Goal: Complete application form

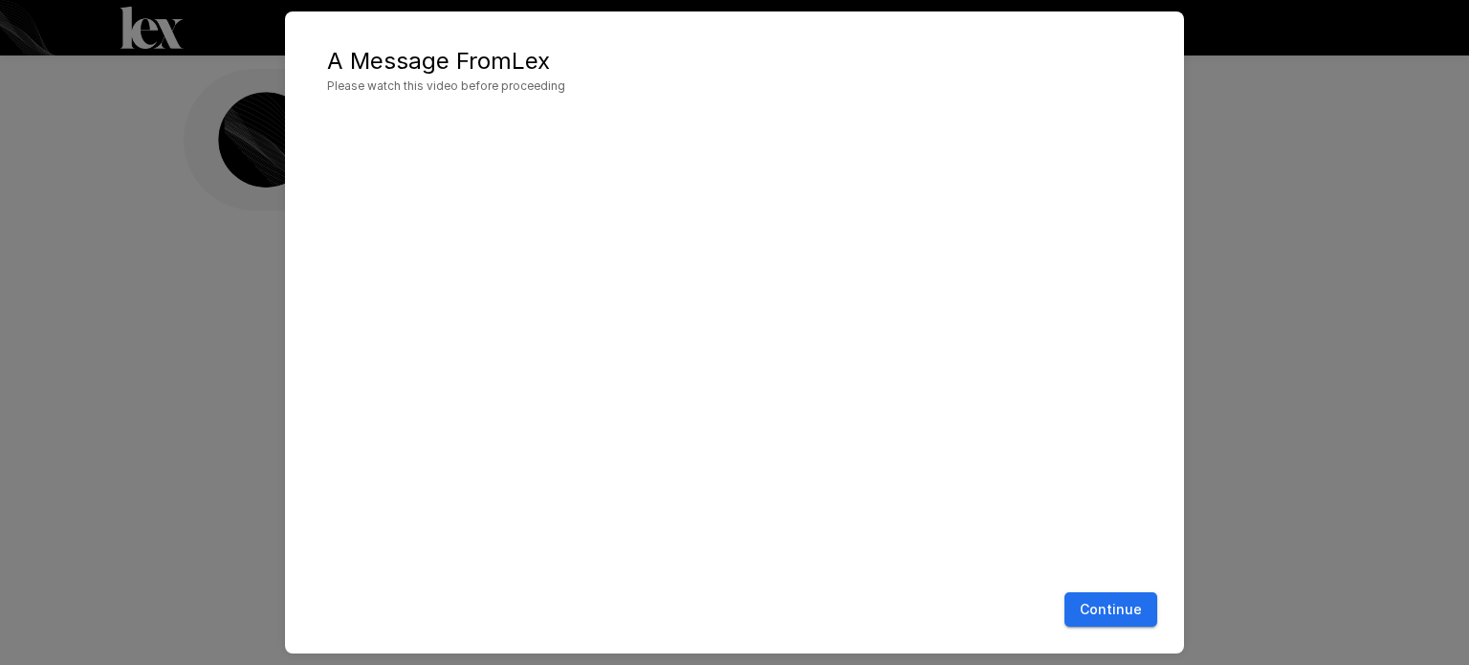
click at [1129, 600] on button "Continue" at bounding box center [1111, 609] width 93 height 35
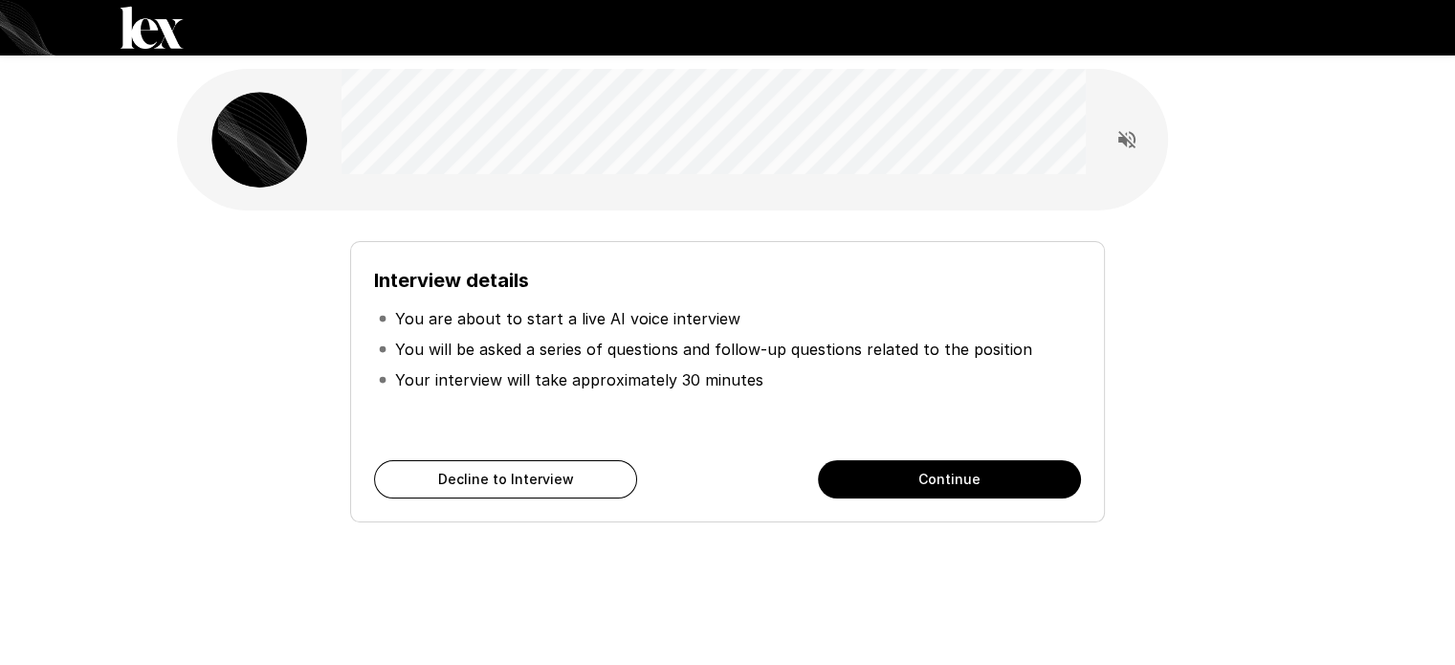
click at [907, 478] on button "Continue" at bounding box center [949, 479] width 263 height 38
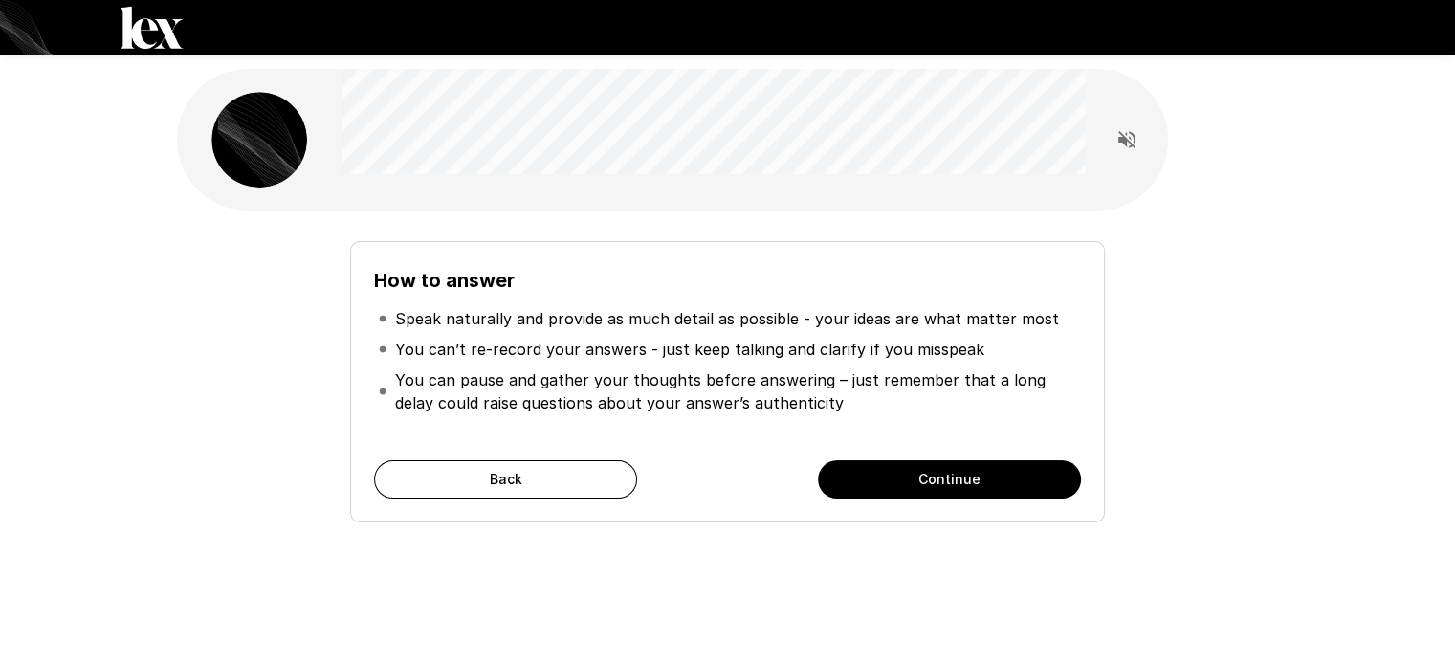
click at [905, 477] on button "Continue" at bounding box center [949, 479] width 263 height 38
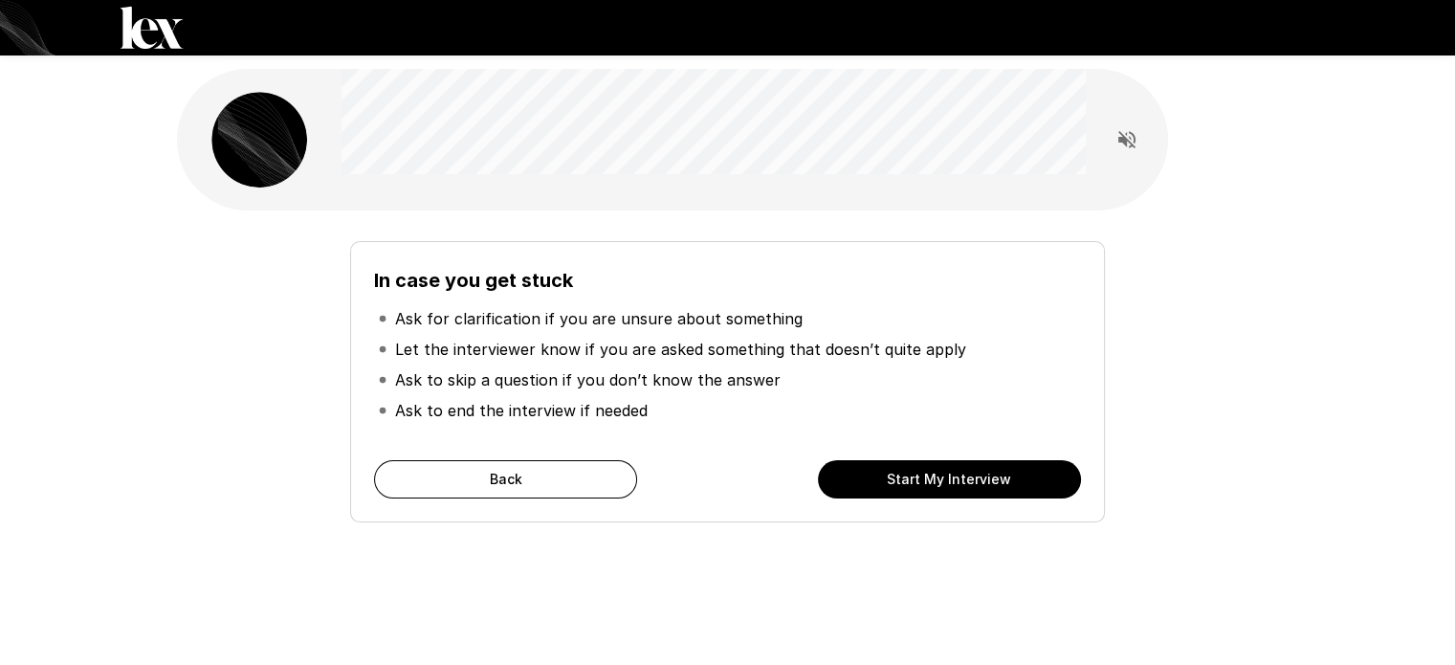
click at [507, 475] on button "Back" at bounding box center [505, 479] width 263 height 38
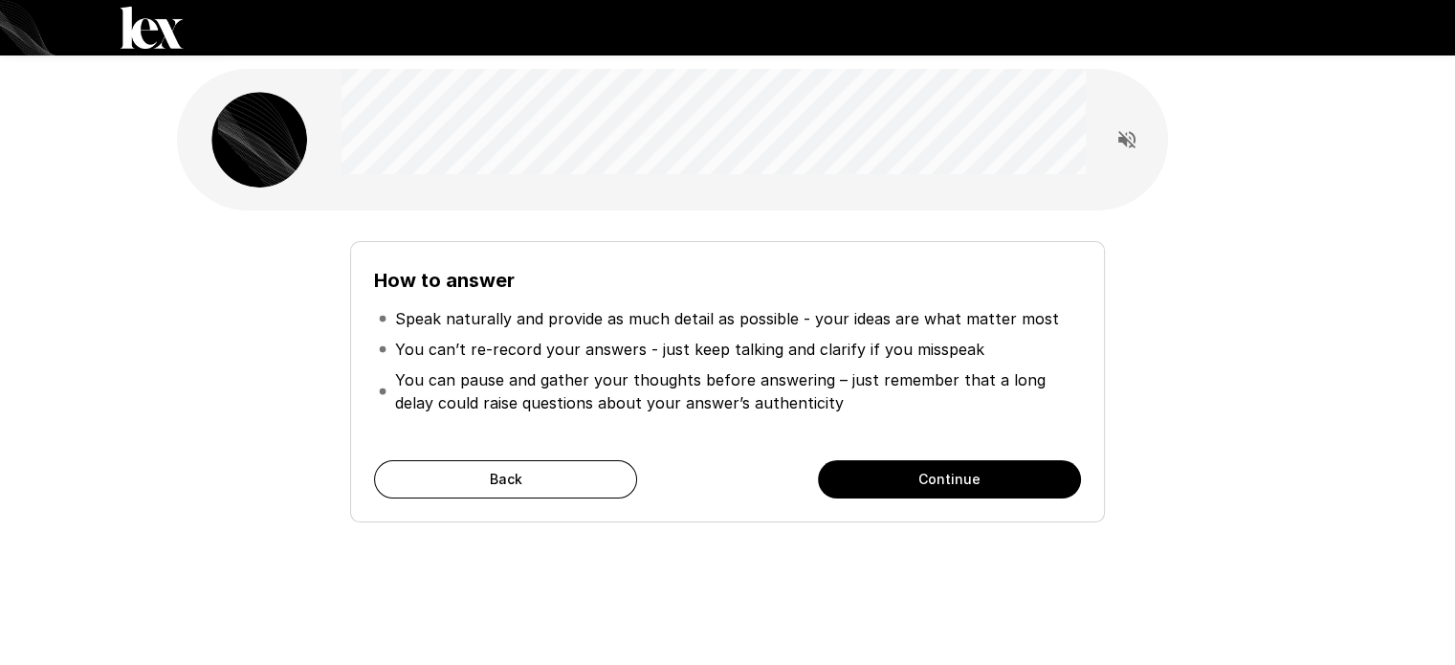
click at [552, 458] on div "How to answer Speak naturally and provide as much detail as possible - your ide…" at bounding box center [727, 381] width 754 height 281
click at [551, 470] on button "Back" at bounding box center [505, 479] width 263 height 38
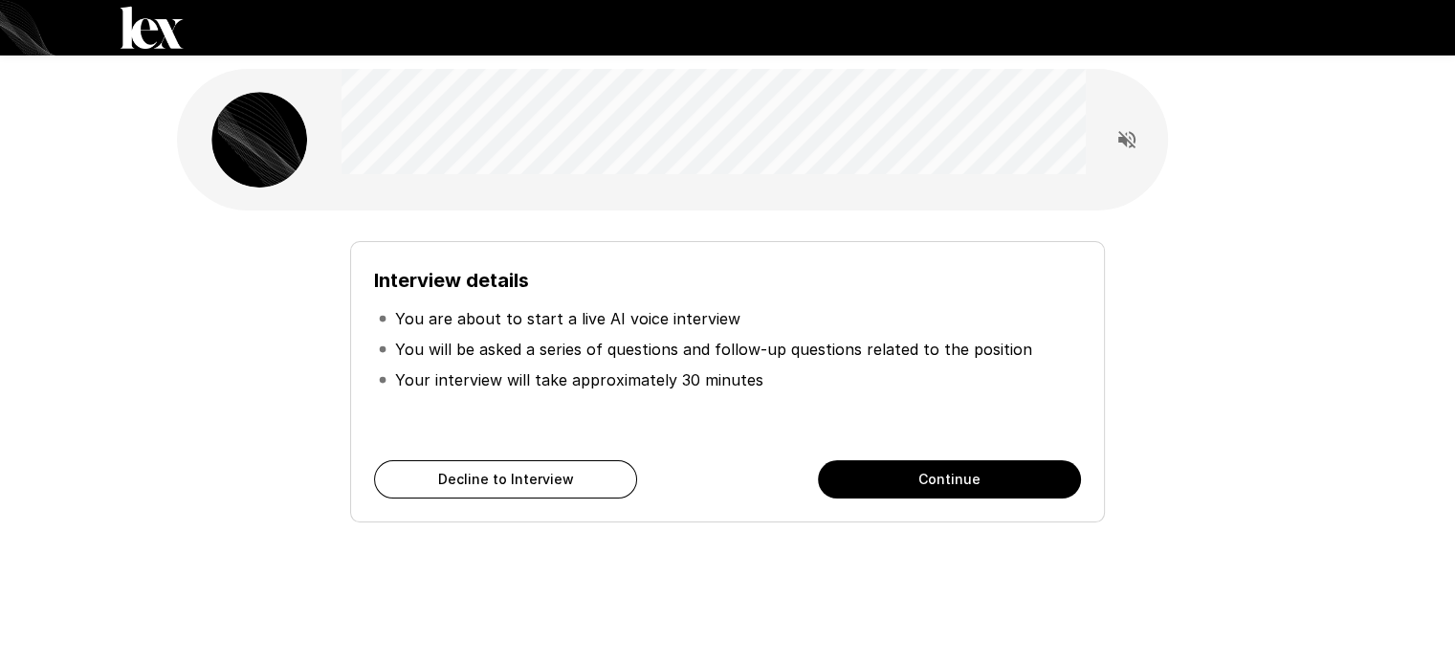
click at [949, 472] on button "Continue" at bounding box center [949, 479] width 263 height 38
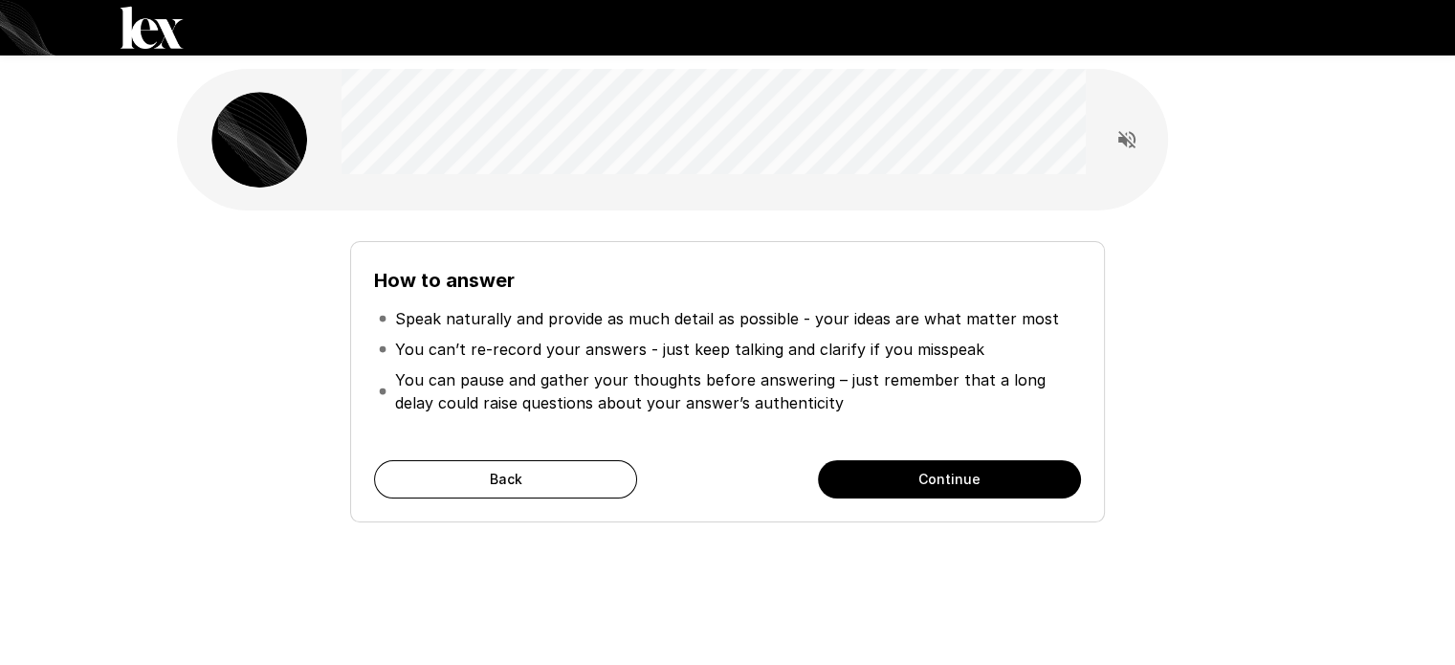
click at [980, 472] on button "Continue" at bounding box center [949, 479] width 263 height 38
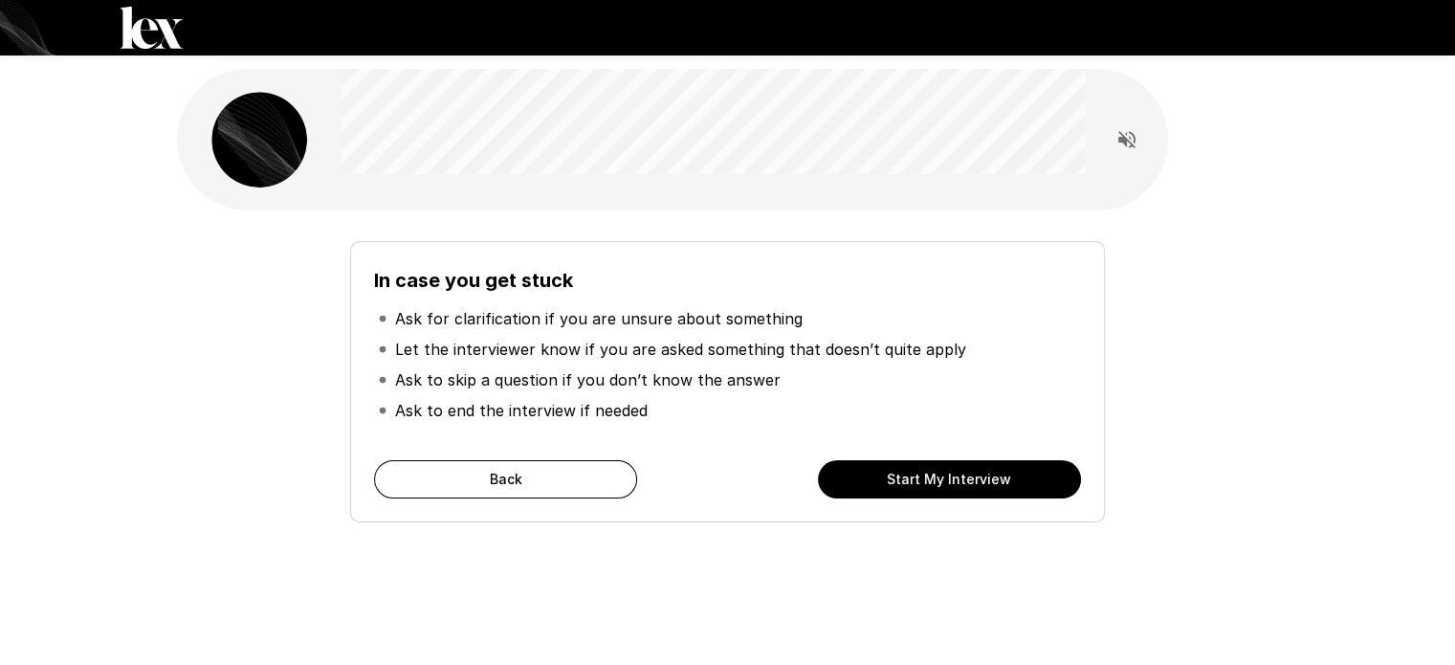
click at [980, 472] on button "Start My Interview" at bounding box center [949, 479] width 263 height 38
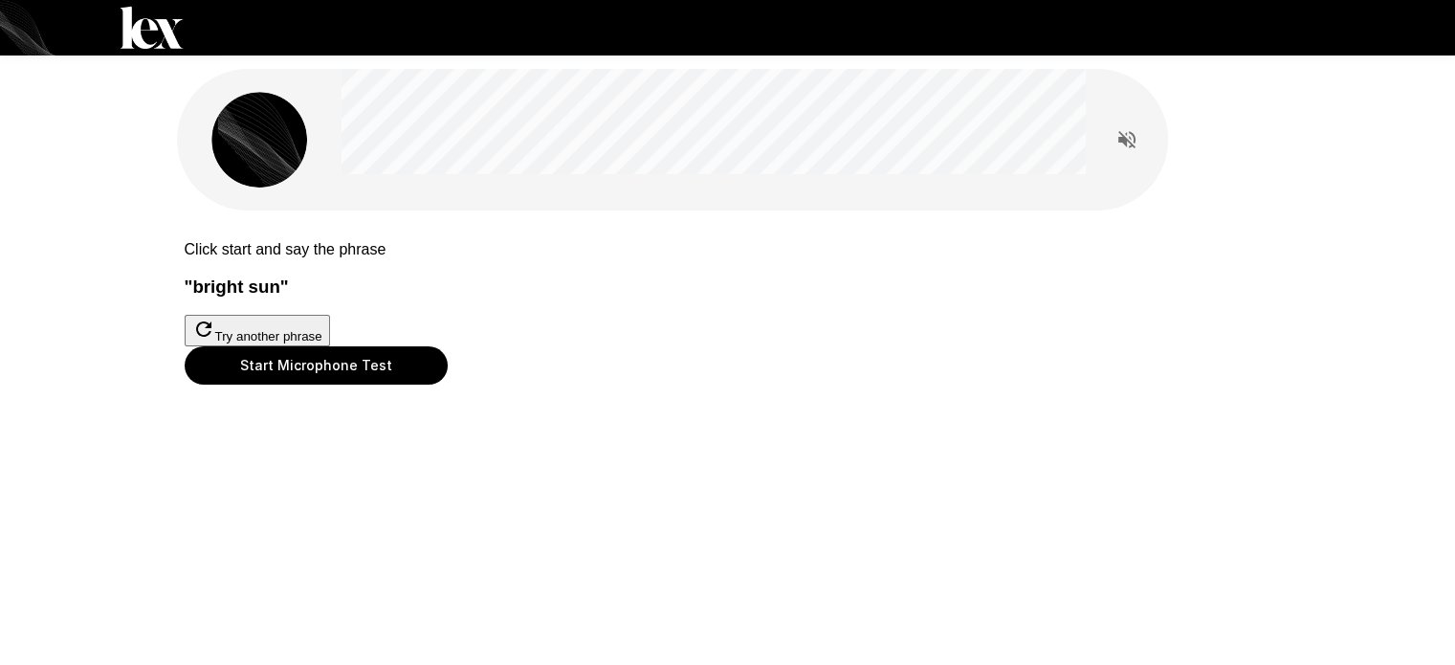
click at [448, 385] on button "Start Microphone Test" at bounding box center [316, 365] width 263 height 38
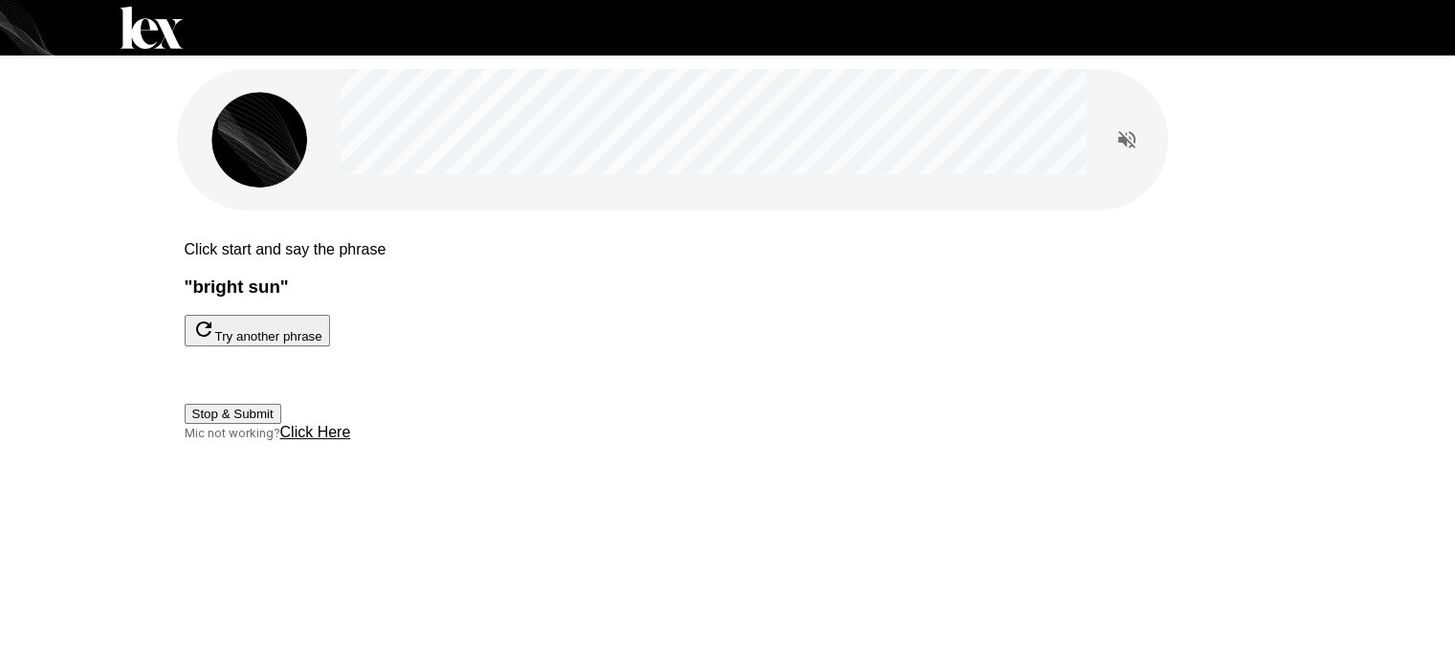
click at [281, 424] on button "Stop & Submit" at bounding box center [233, 414] width 97 height 20
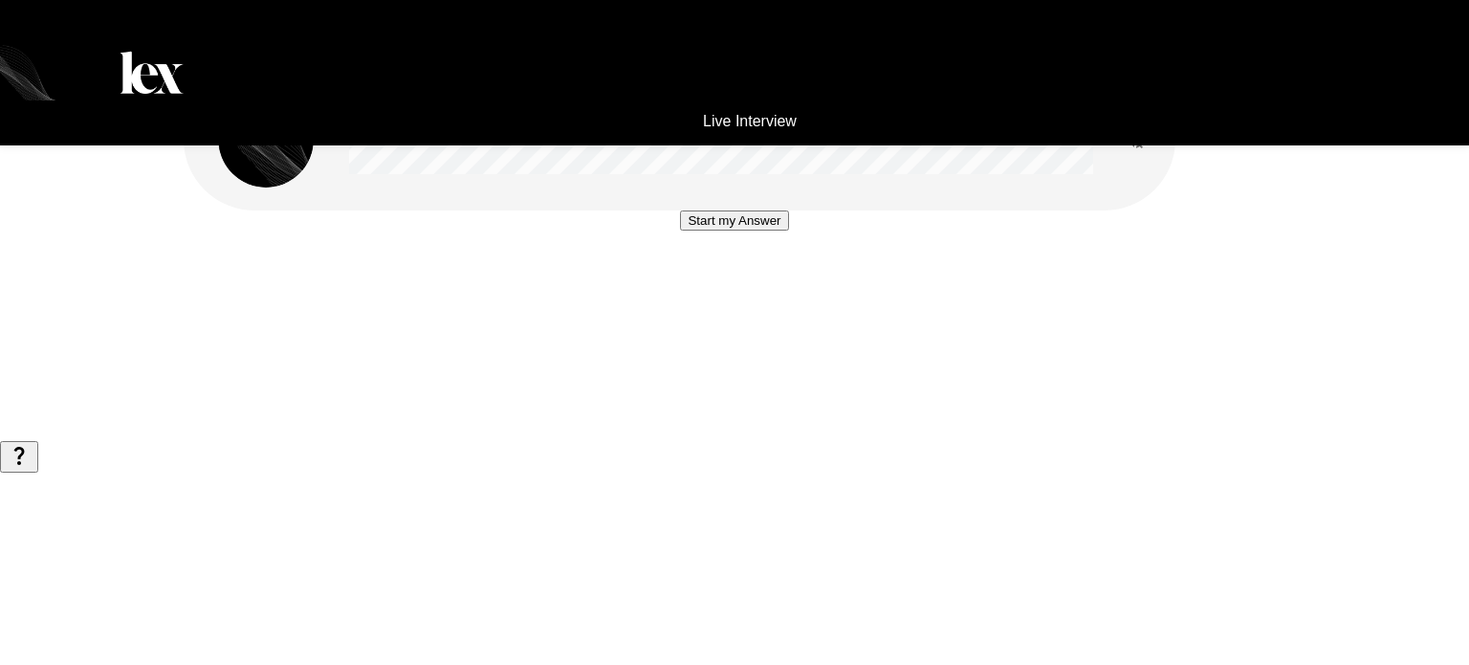
click at [750, 231] on button "Start my Answer" at bounding box center [734, 220] width 108 height 20
click at [783, 288] on button "Stop & Submit" at bounding box center [734, 278] width 97 height 20
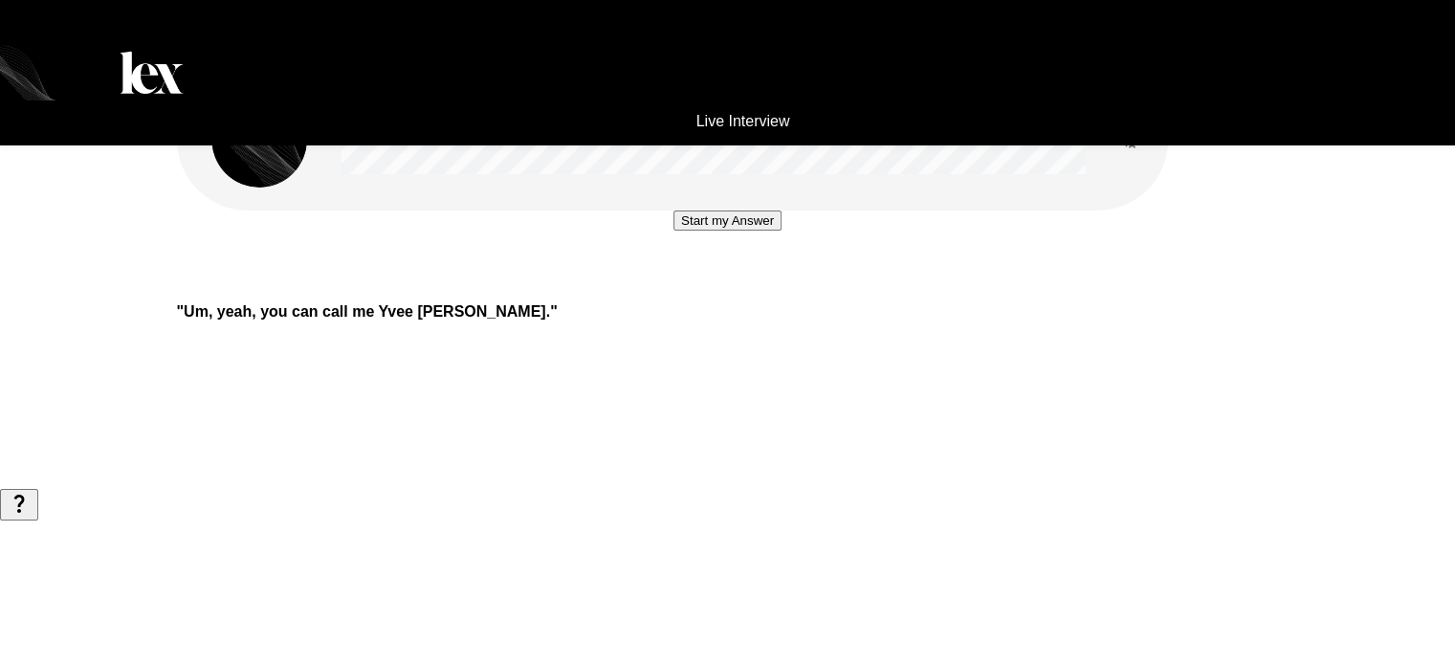
click at [765, 231] on button "Start my Answer" at bounding box center [728, 220] width 108 height 20
click at [776, 288] on button "Stop & Submit" at bounding box center [727, 278] width 97 height 20
click at [782, 231] on button "Start my Answer" at bounding box center [728, 220] width 108 height 20
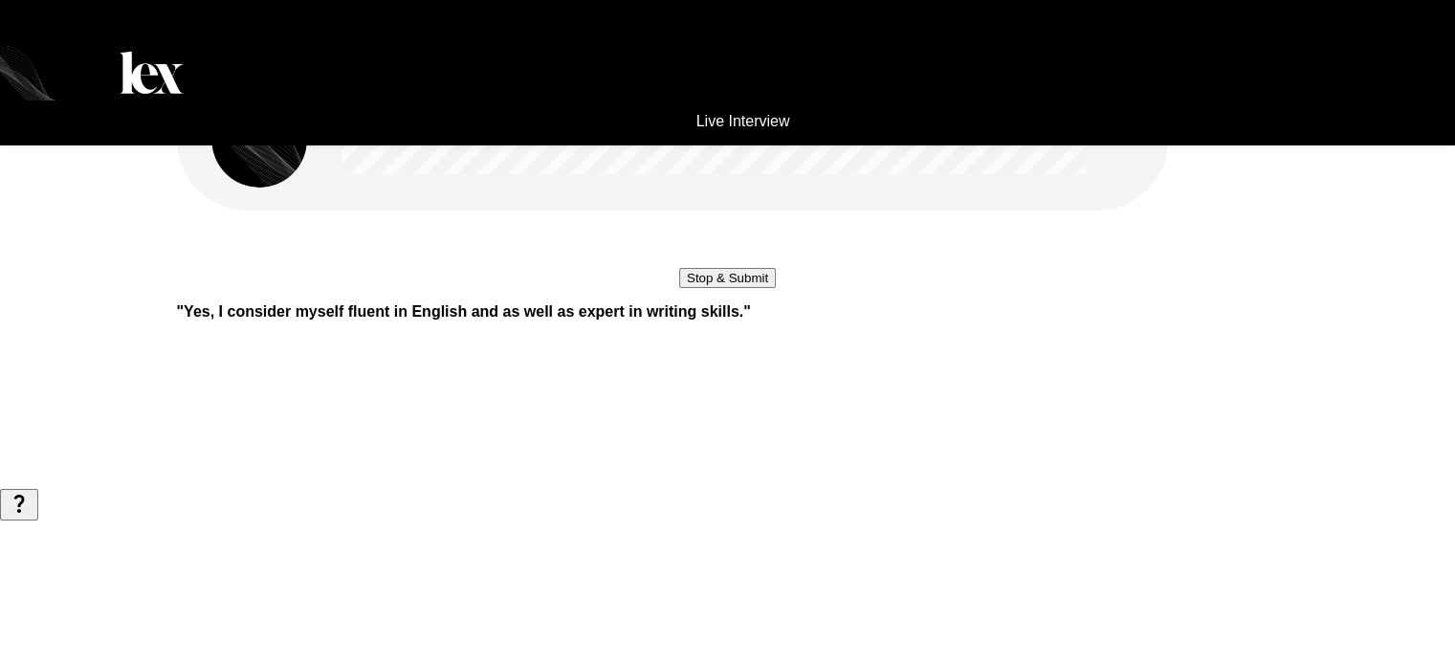
click at [776, 288] on button "Stop & Submit" at bounding box center [727, 278] width 97 height 20
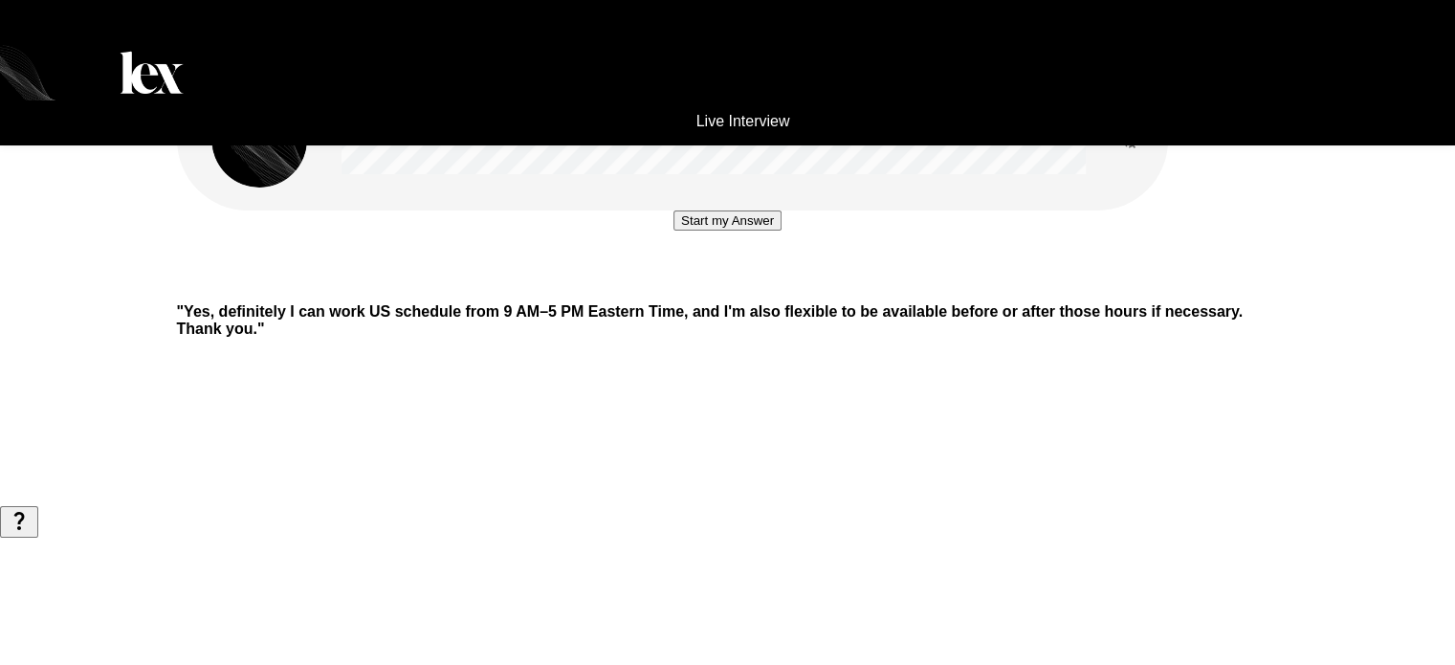
click at [711, 231] on button "Start my Answer" at bounding box center [728, 220] width 108 height 20
click at [767, 288] on button "Stop & Submit" at bounding box center [727, 278] width 97 height 20
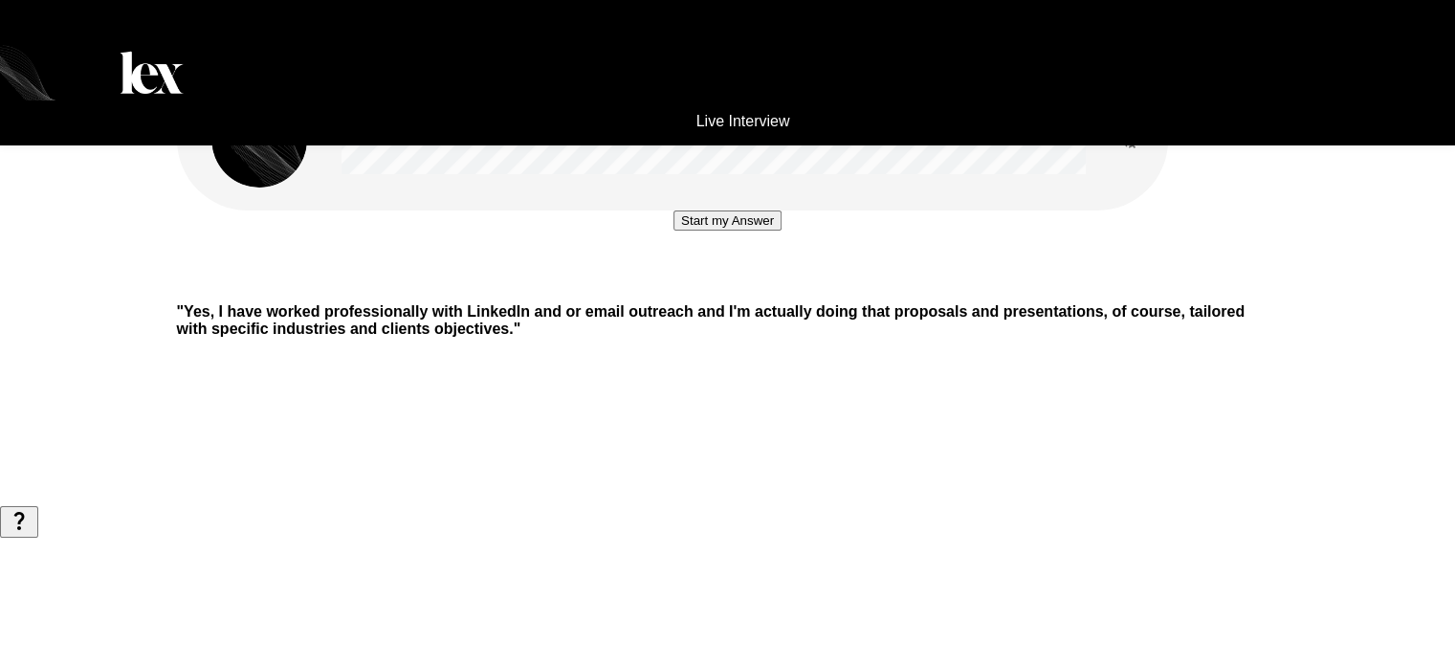
click at [765, 231] on button "Start my Answer" at bounding box center [728, 220] width 108 height 20
click at [765, 288] on button "Stop & Submit" at bounding box center [727, 278] width 97 height 20
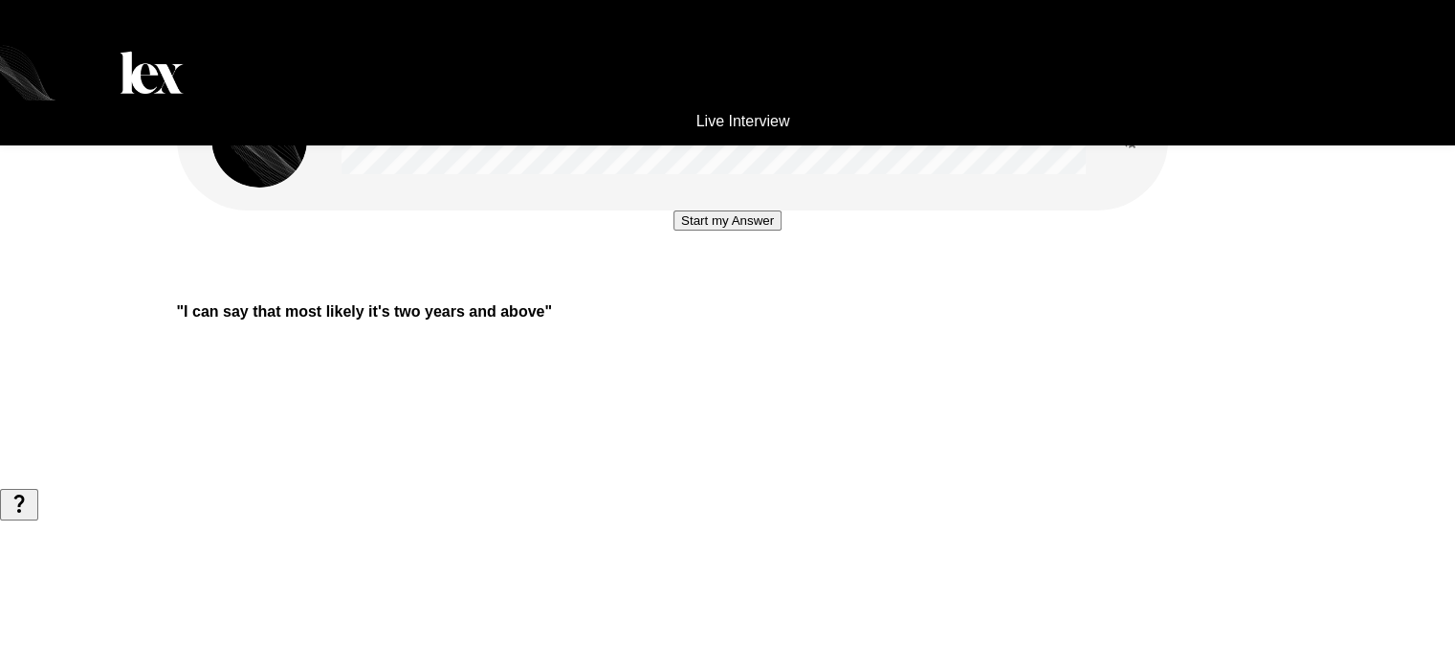
click at [773, 231] on button "Start my Answer" at bounding box center [728, 220] width 108 height 20
click at [747, 288] on button "Stop & Submit" at bounding box center [727, 278] width 97 height 20
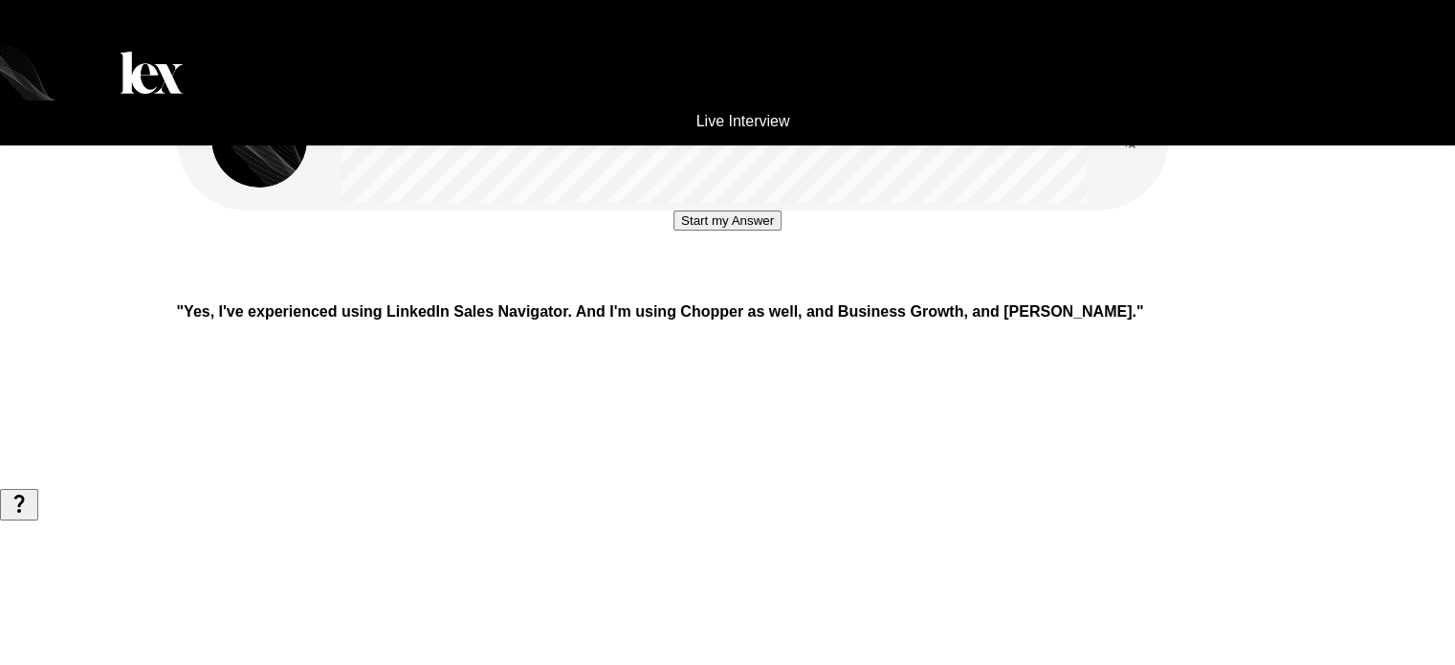
click at [681, 399] on div "Start my Answer " Yes, I've experienced using LinkedIn Sales Navigator. And I'm…" at bounding box center [728, 244] width 1148 height 489
click at [704, 231] on button "Start my Answer" at bounding box center [728, 220] width 108 height 20
click at [773, 288] on button "Stop & Submit" at bounding box center [727, 278] width 97 height 20
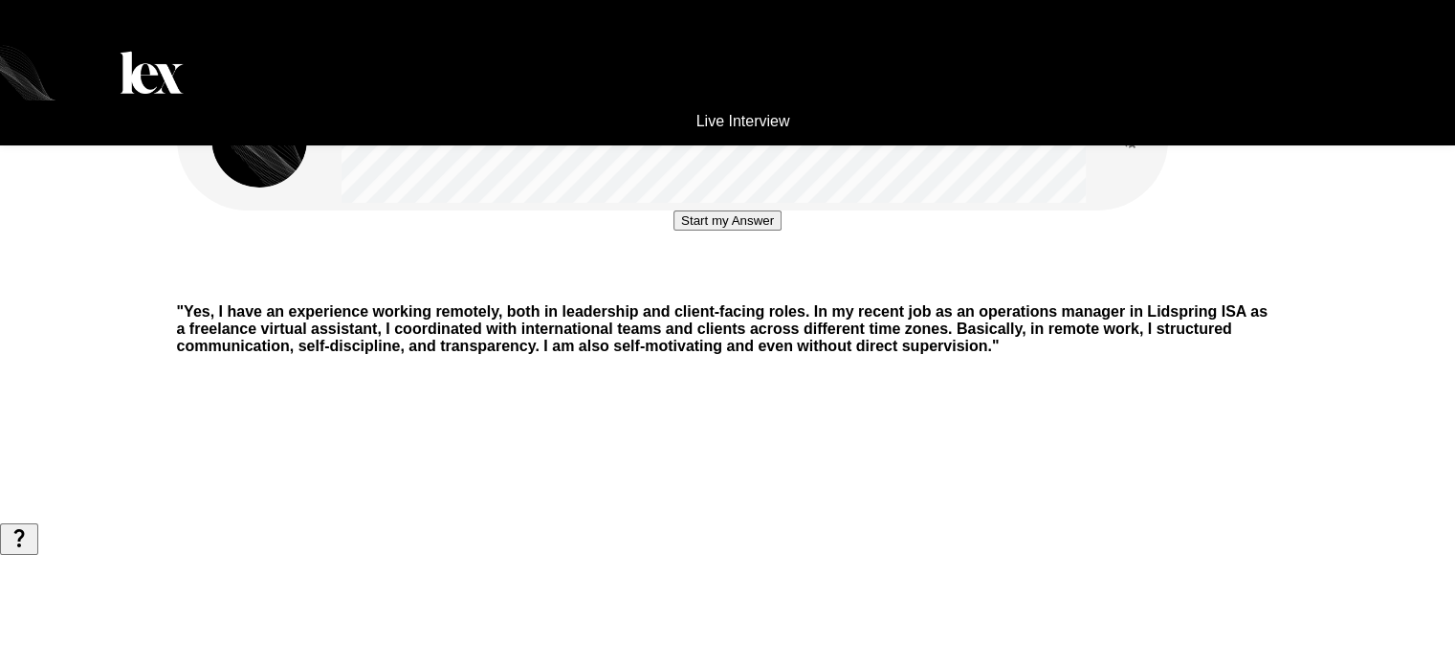
click at [737, 231] on button "Start my Answer" at bounding box center [728, 220] width 108 height 20
click at [707, 288] on button "Stop & Submit" at bounding box center [727, 278] width 97 height 20
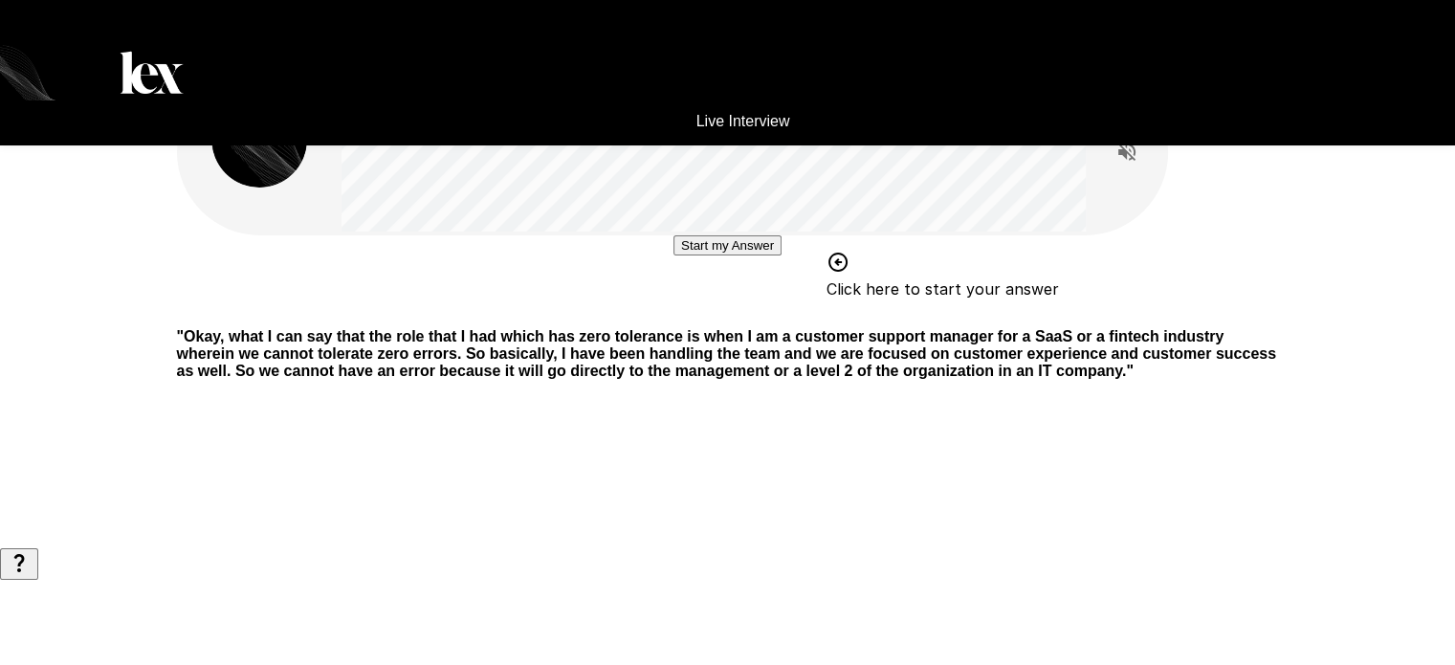
click at [691, 255] on button "Start my Answer" at bounding box center [728, 245] width 108 height 20
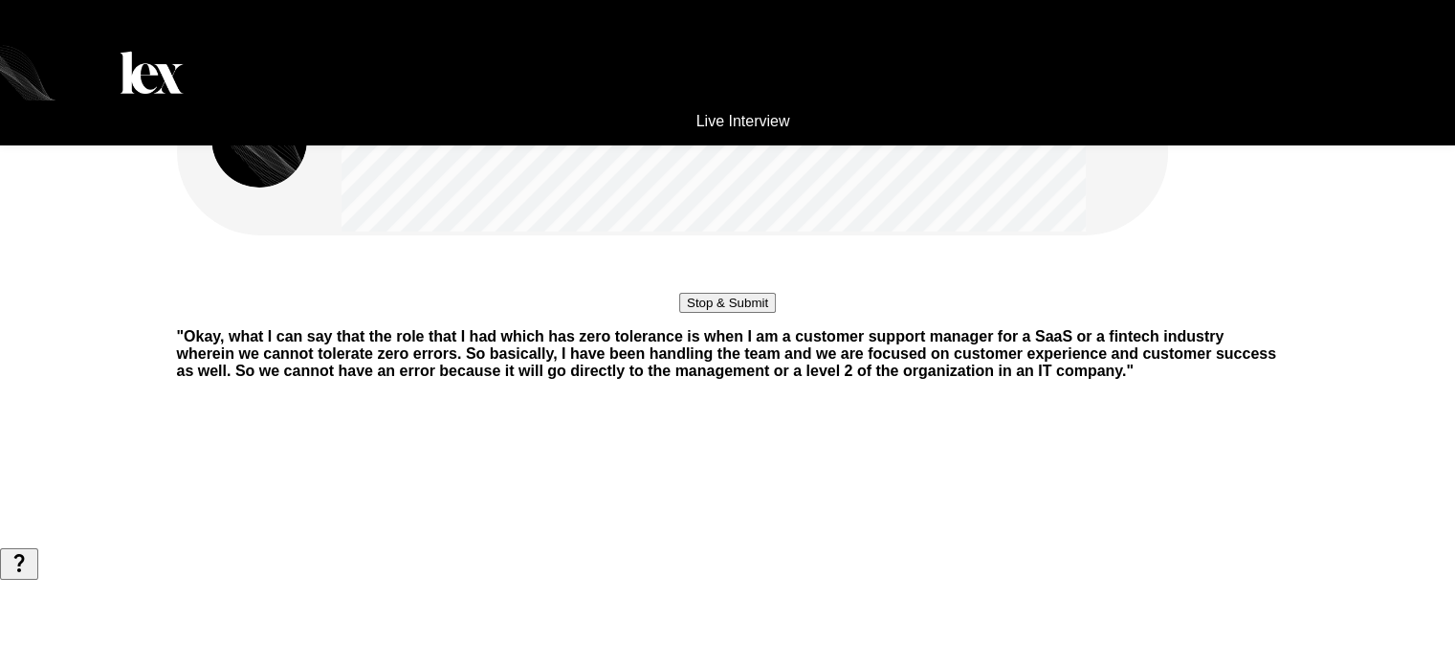
click at [755, 313] on button "Stop & Submit" at bounding box center [727, 303] width 97 height 20
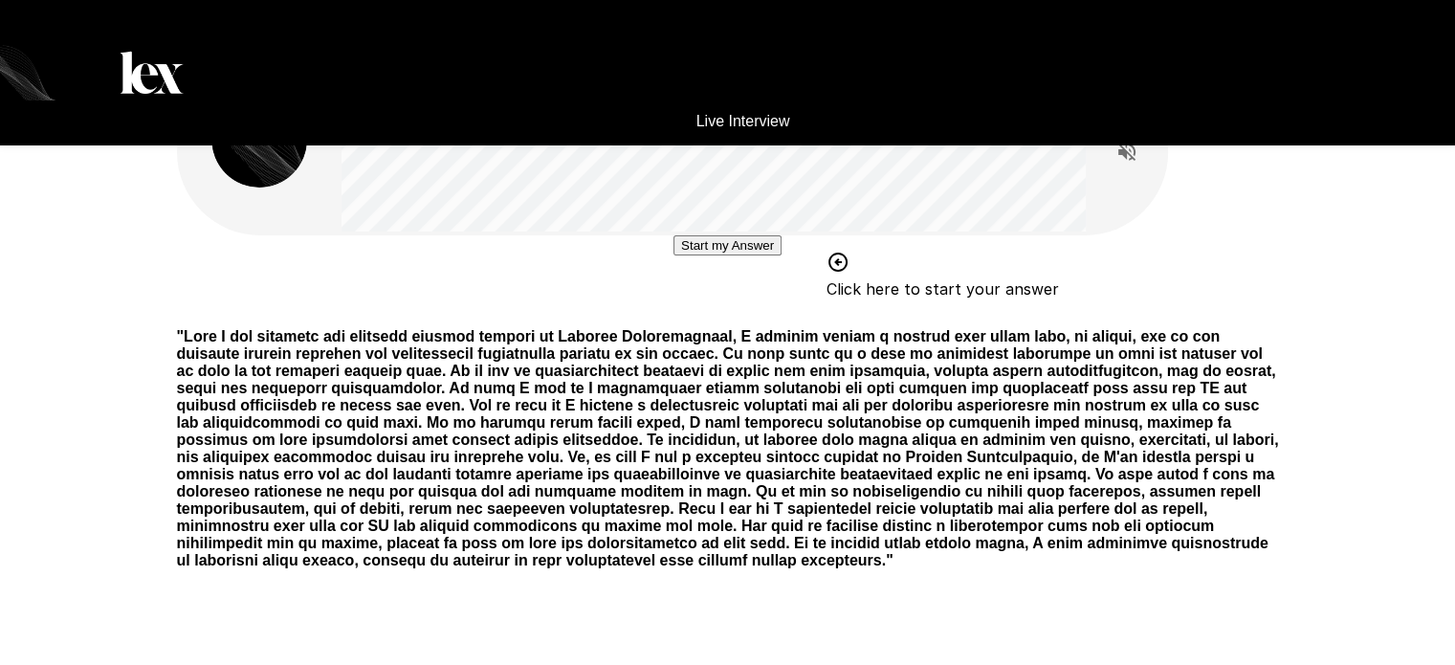
click at [773, 255] on button "Start my Answer" at bounding box center [728, 245] width 108 height 20
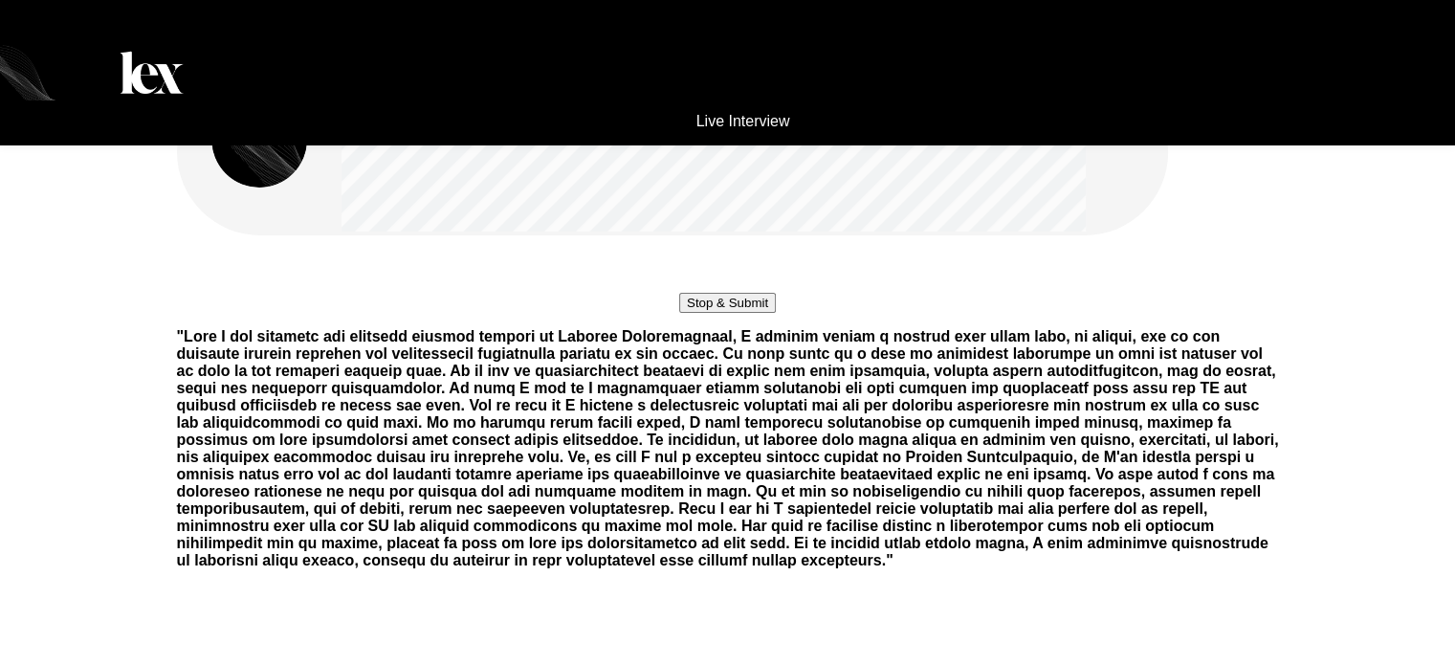
click at [705, 313] on button "Stop & Submit" at bounding box center [727, 303] width 97 height 20
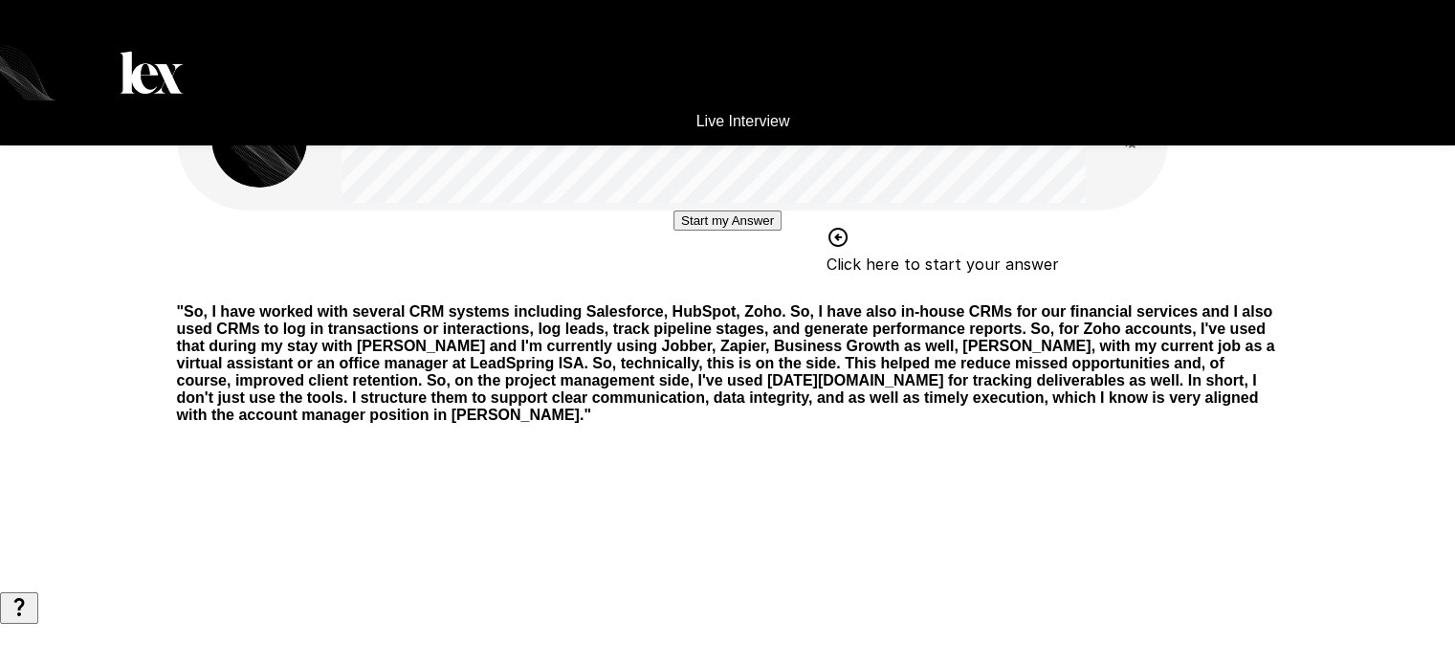
click at [712, 231] on button "Start my Answer" at bounding box center [728, 220] width 108 height 20
click at [712, 288] on button "Stop & Submit" at bounding box center [727, 278] width 97 height 20
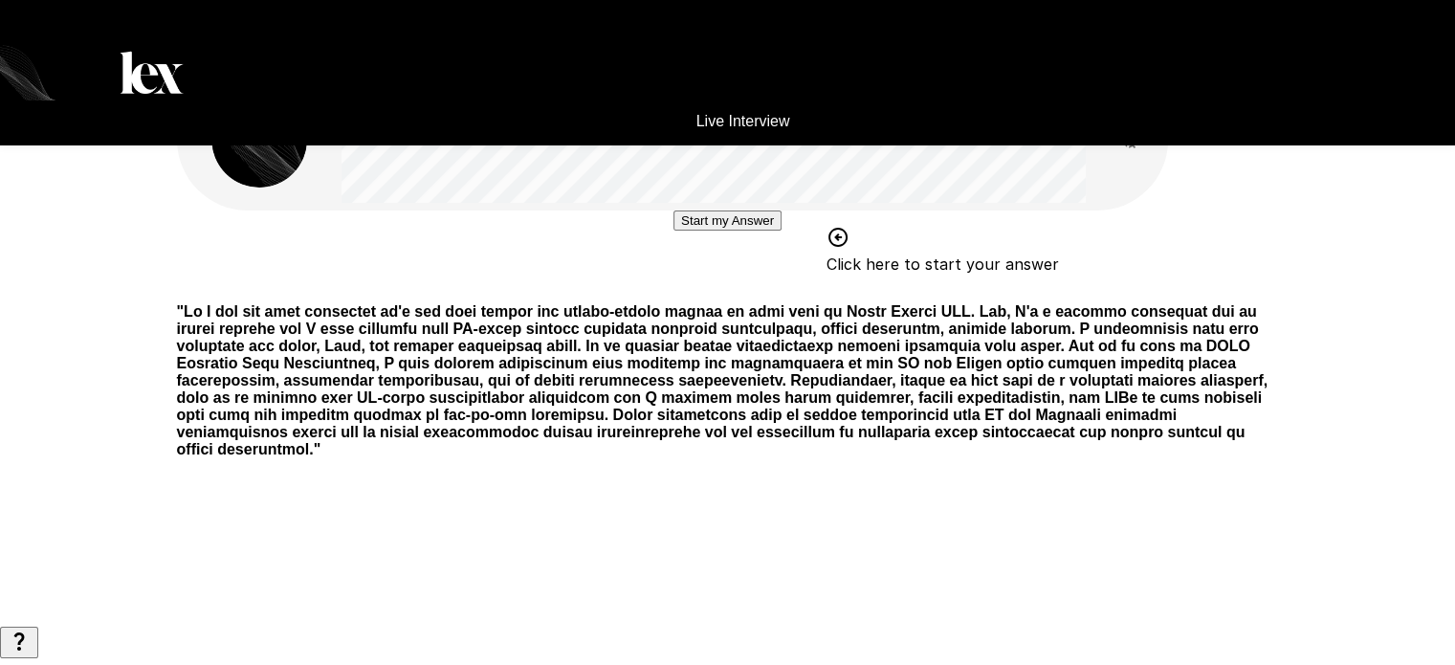
click at [768, 231] on button "Start my Answer" at bounding box center [728, 220] width 108 height 20
click at [768, 288] on button "Stop & Submit" at bounding box center [727, 278] width 97 height 20
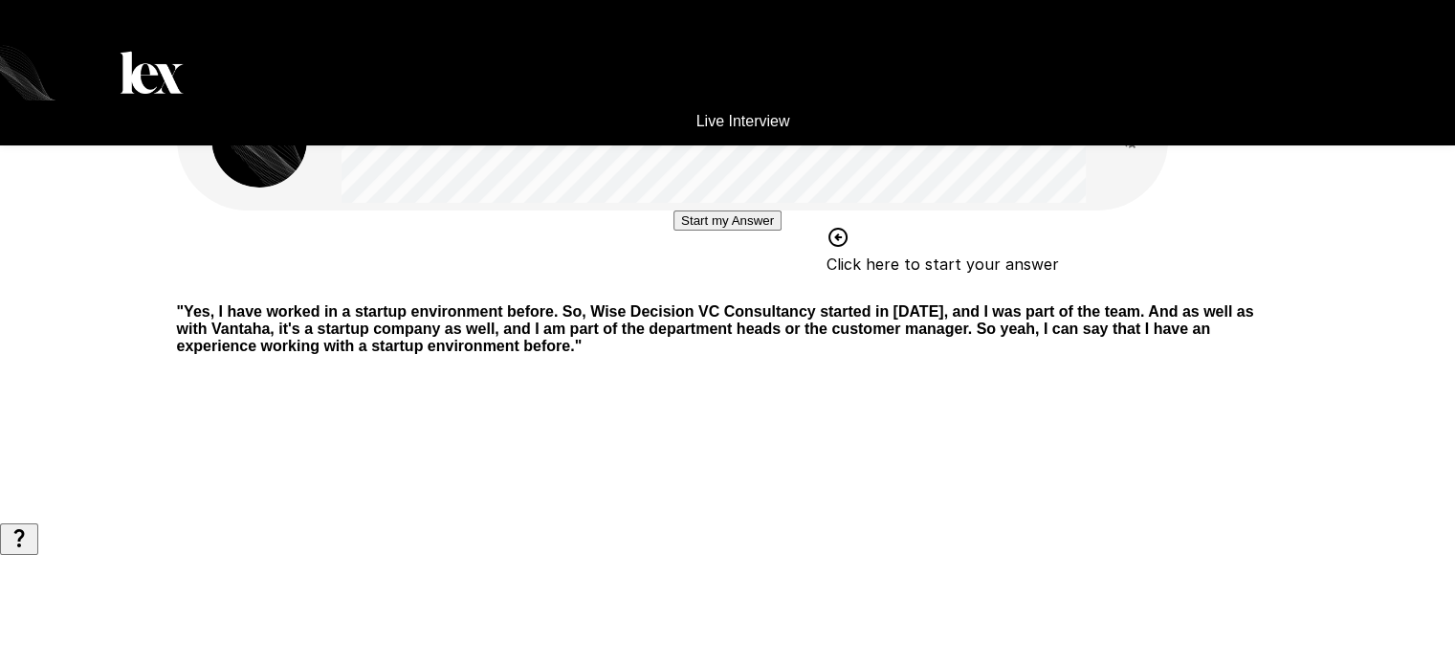
click at [767, 231] on button "Start my Answer" at bounding box center [728, 220] width 108 height 20
click at [734, 288] on button "Stop & Submit" at bounding box center [727, 278] width 97 height 20
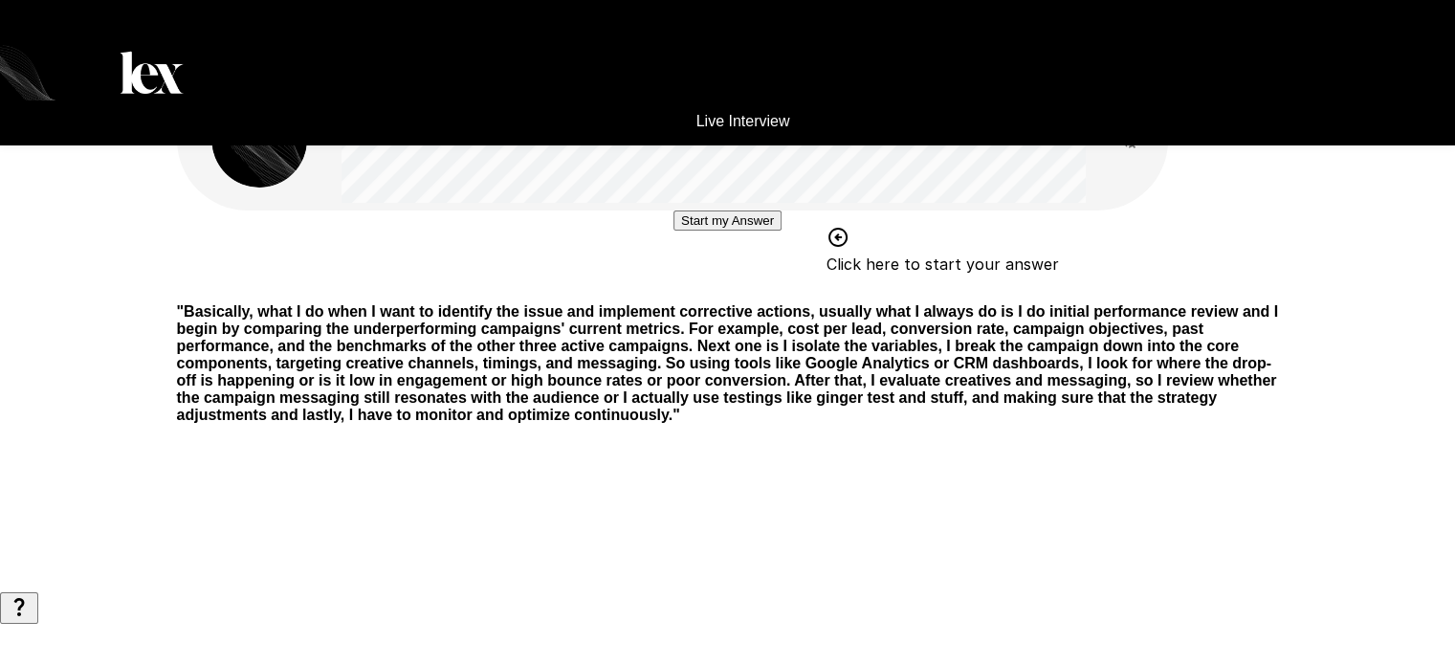
click at [751, 231] on button "Start my Answer" at bounding box center [728, 220] width 108 height 20
click at [737, 288] on button "Stop & Submit" at bounding box center [727, 278] width 97 height 20
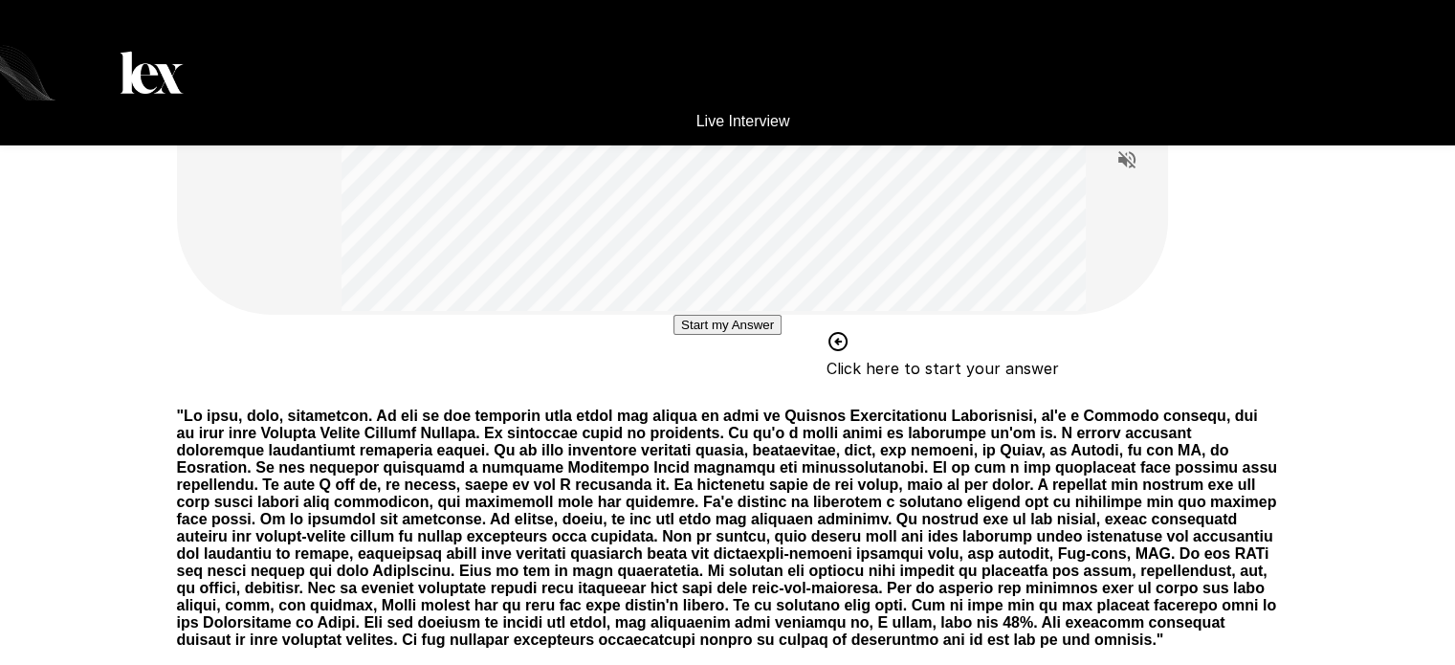
scroll to position [63, 0]
click at [742, 336] on button "Start my Answer" at bounding box center [728, 326] width 108 height 20
click at [735, 393] on button "Stop & Submit" at bounding box center [727, 383] width 97 height 20
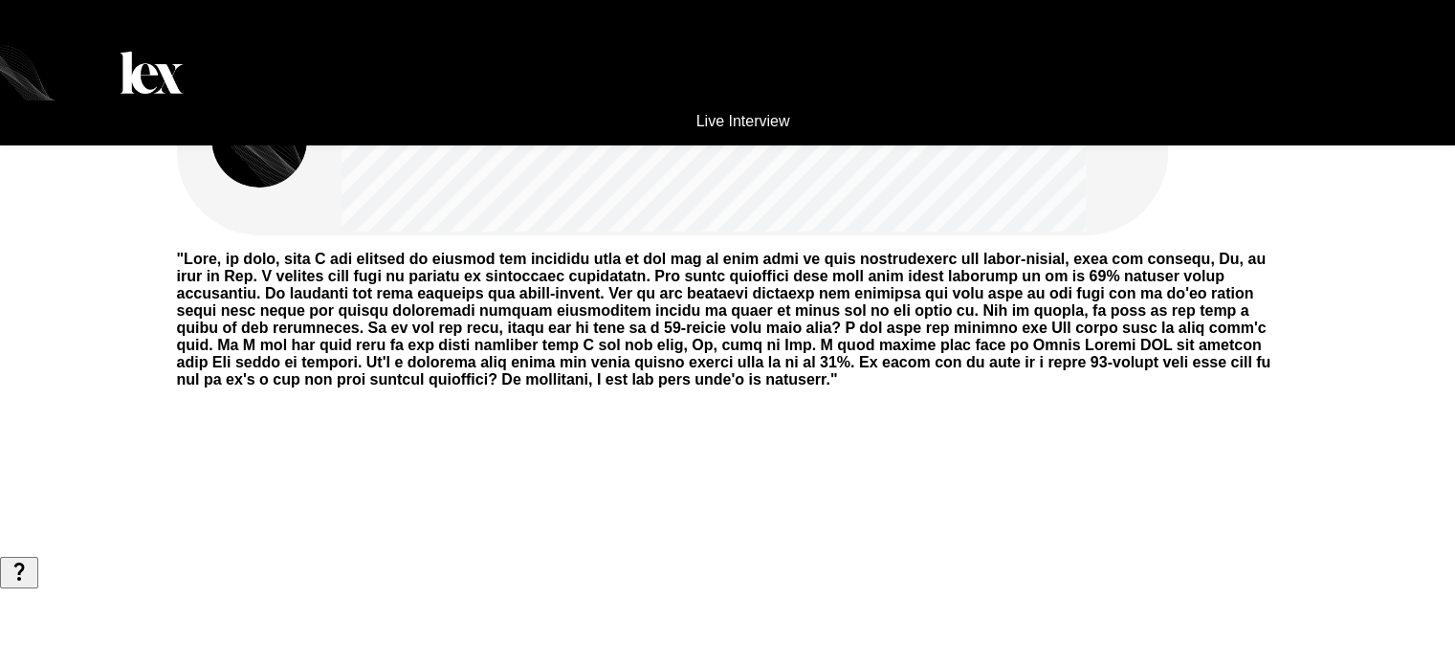
scroll to position [0, 0]
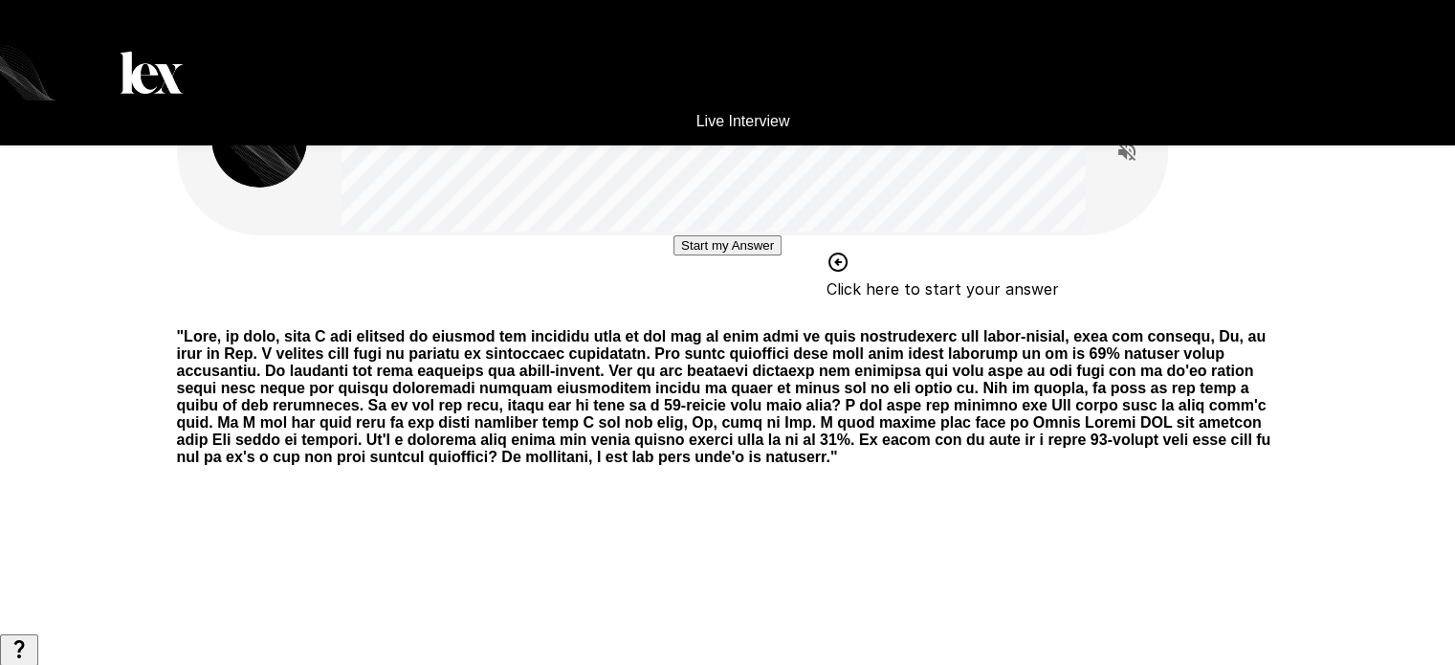
click at [690, 255] on button "Start my Answer" at bounding box center [728, 245] width 108 height 20
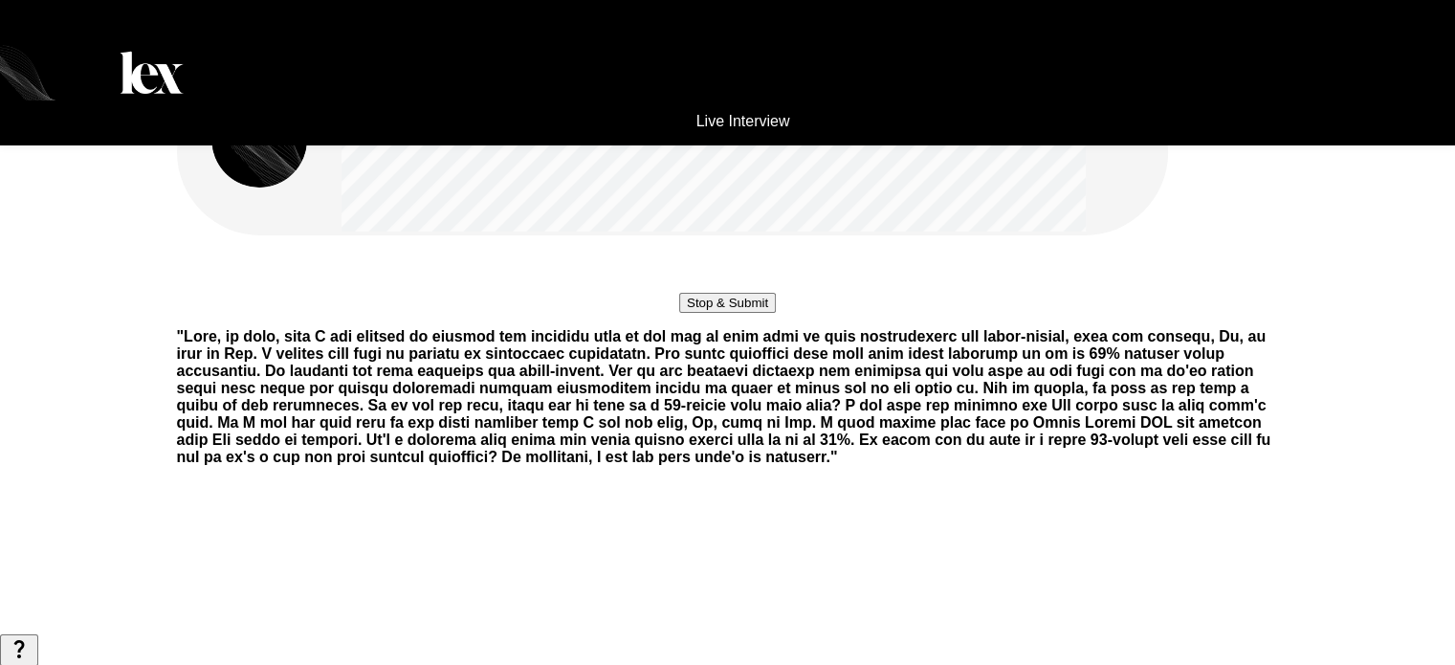
click at [776, 313] on button "Stop & Submit" at bounding box center [727, 303] width 97 height 20
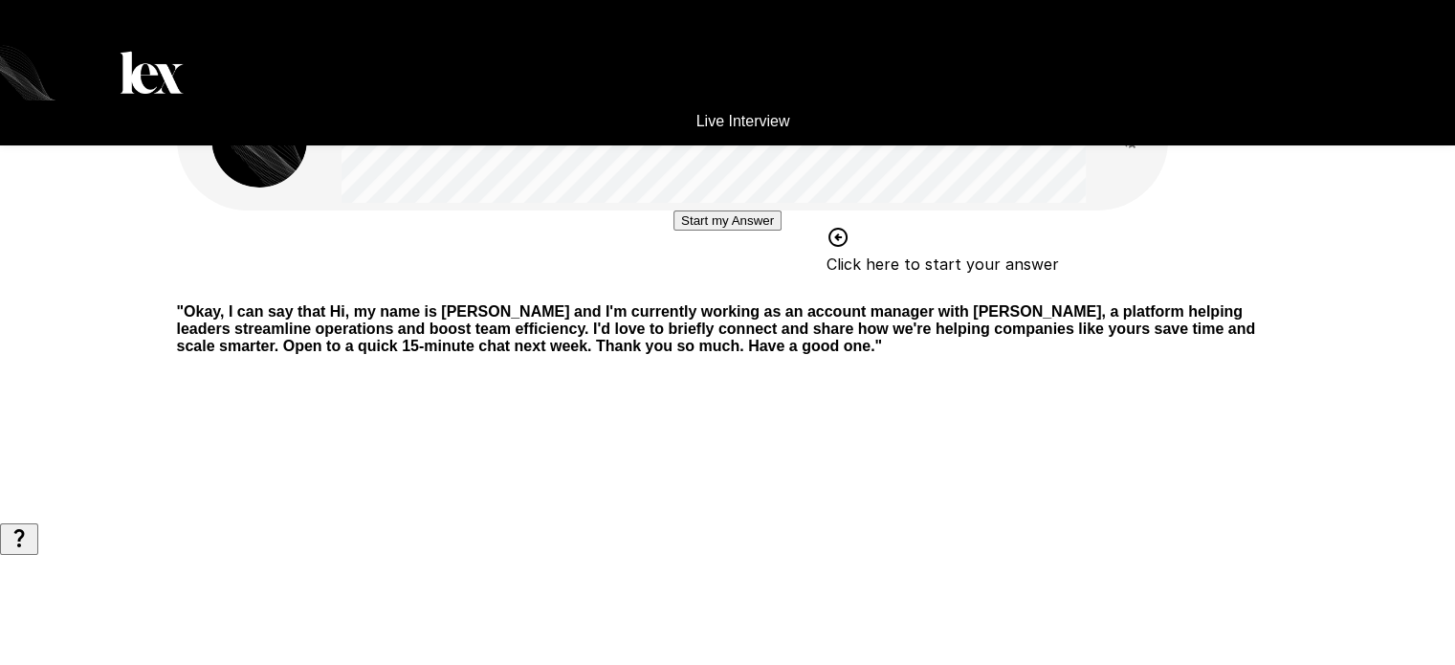
click at [762, 231] on button "Start my Answer" at bounding box center [728, 220] width 108 height 20
click at [768, 288] on button "Stop & Submit" at bounding box center [727, 278] width 97 height 20
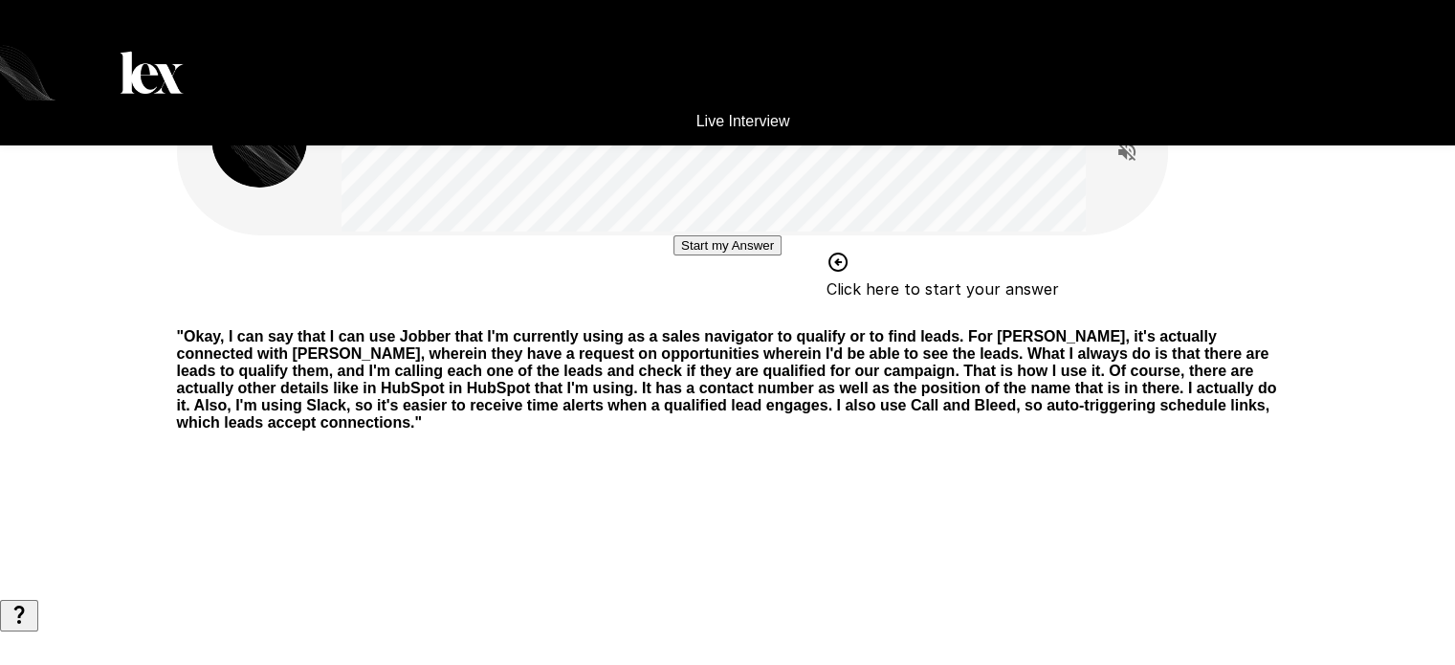
click at [687, 255] on button "Start my Answer" at bounding box center [728, 245] width 108 height 20
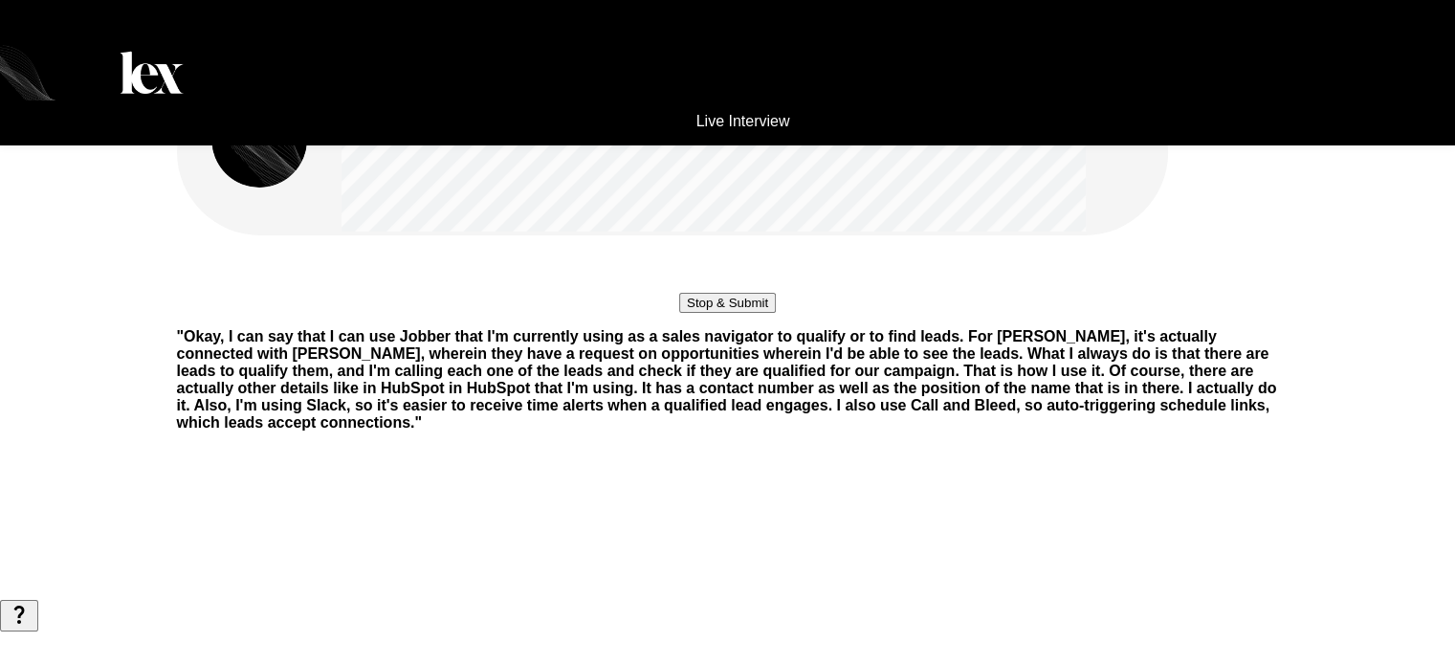
click at [680, 313] on button "Stop & Submit" at bounding box center [727, 303] width 97 height 20
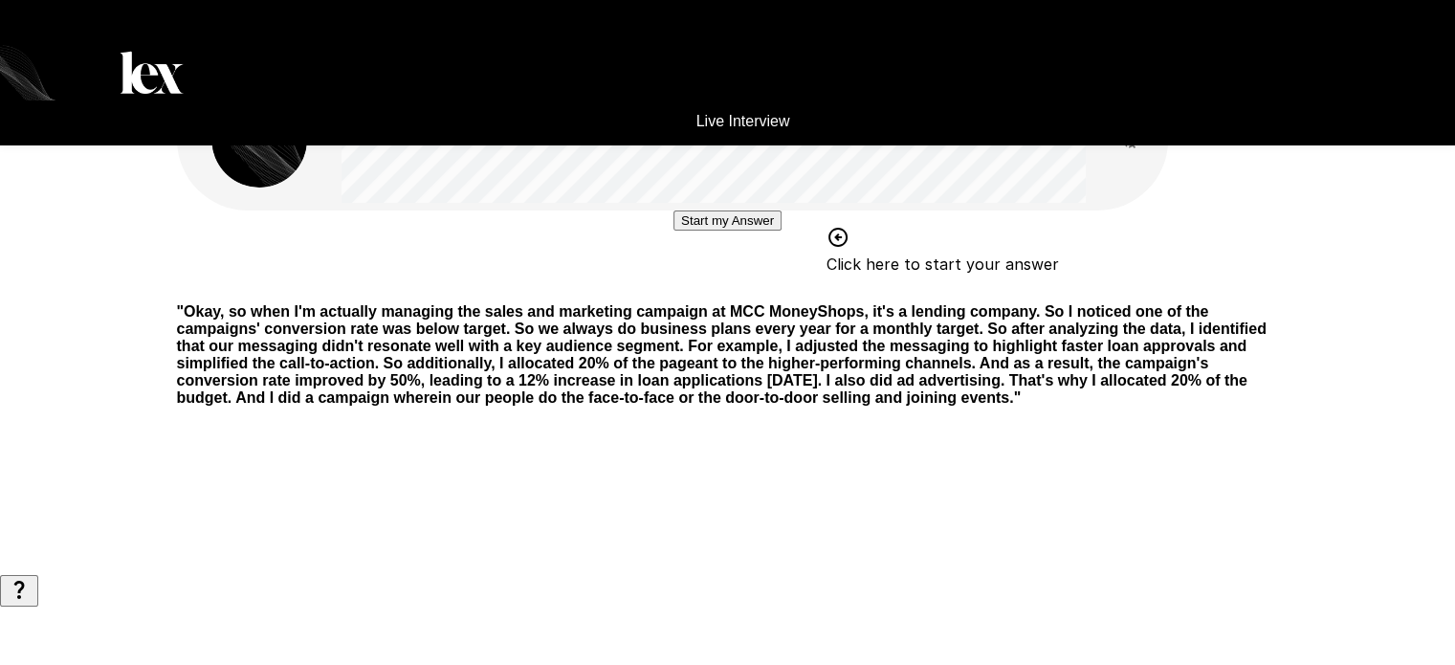
click at [674, 231] on button "Start my Answer" at bounding box center [728, 220] width 108 height 20
click at [776, 288] on button "Stop & Submit" at bounding box center [727, 278] width 97 height 20
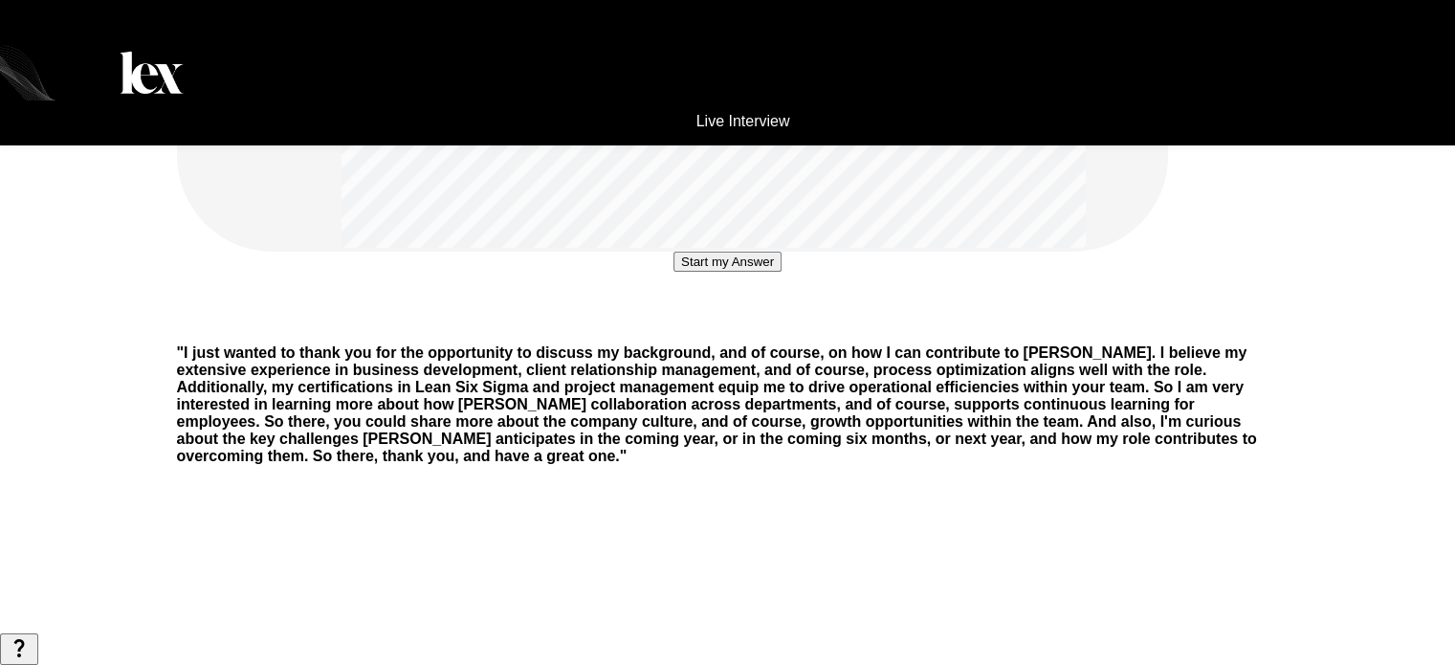
scroll to position [499, 0]
click at [781, 273] on button "Start my Answer" at bounding box center [728, 263] width 108 height 20
click at [776, 330] on button "Stop & Submit" at bounding box center [727, 320] width 97 height 20
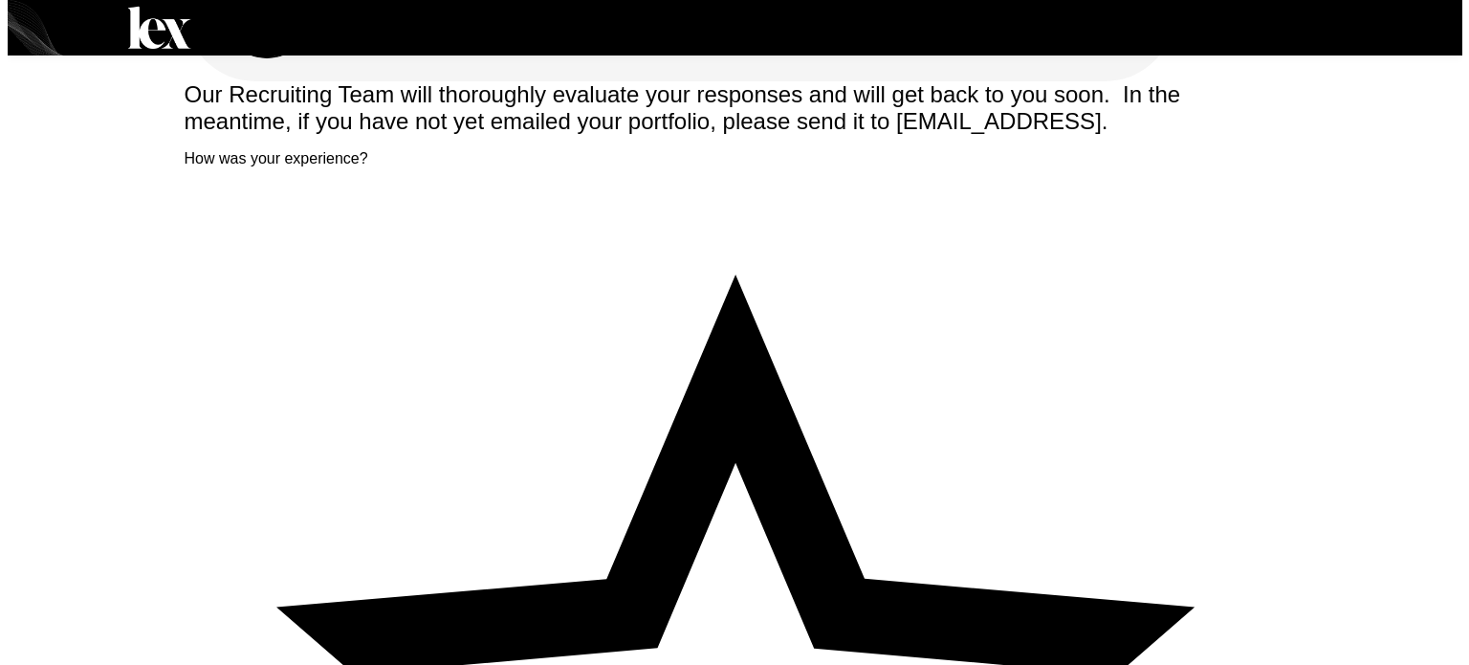
scroll to position [0, 0]
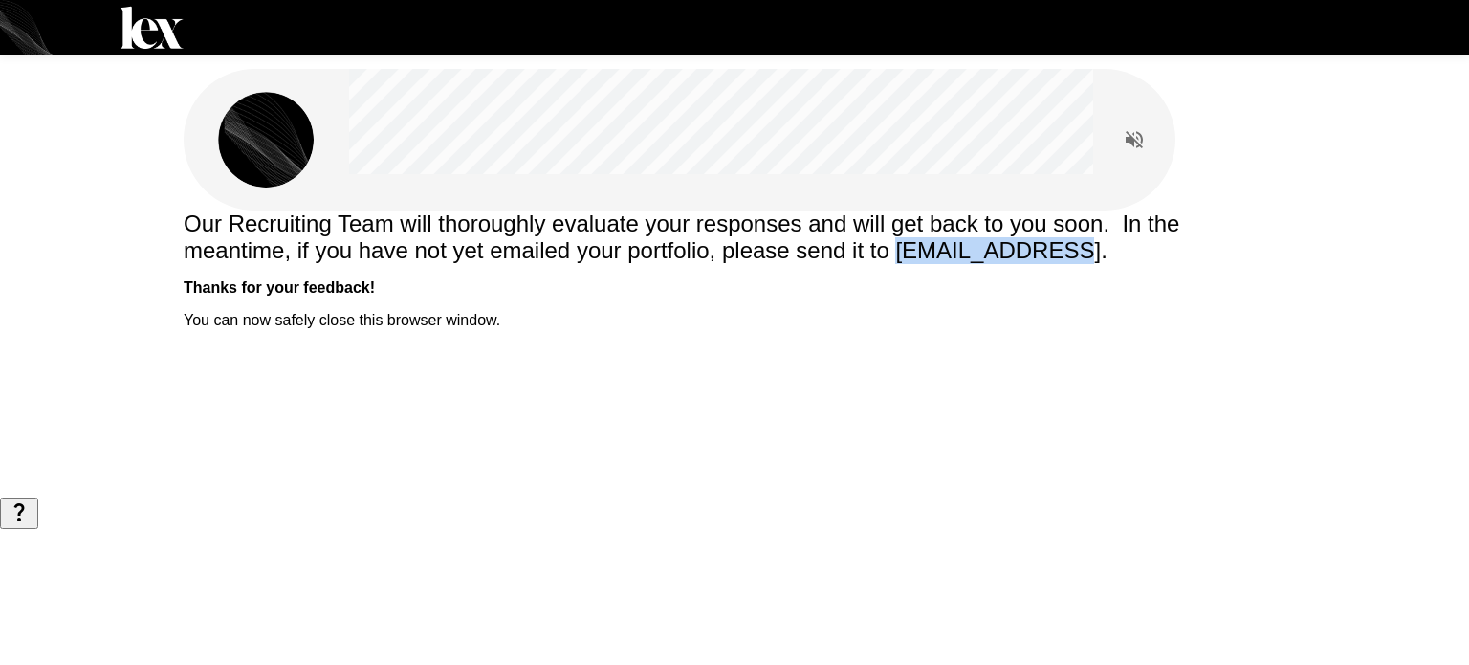
drag, startPoint x: 1193, startPoint y: 292, endPoint x: 1025, endPoint y: 278, distance: 168.9
click at [1025, 263] on span "Our Recruiting Team will thoroughly evaluate your responses and will get back t…" at bounding box center [685, 236] width 1003 height 53
copy span "samb@getlex.ai"
